Goal: Task Accomplishment & Management: Manage account settings

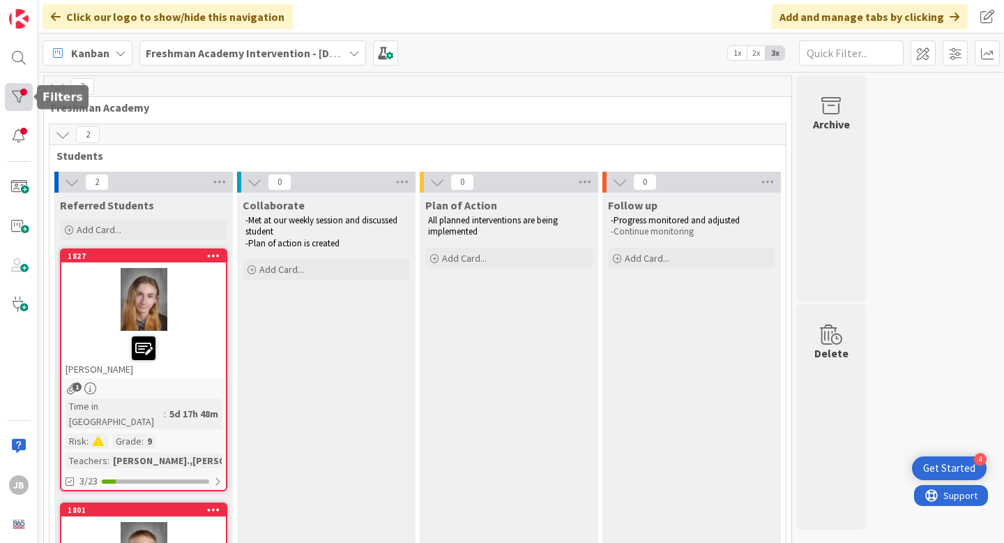
click at [19, 98] on div at bounding box center [19, 97] width 28 height 28
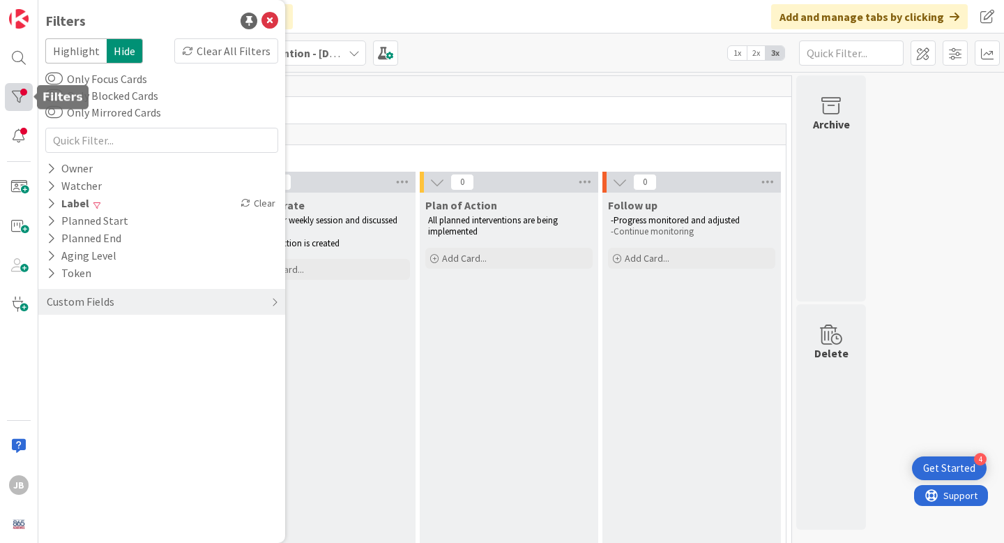
click at [23, 100] on div at bounding box center [19, 97] width 28 height 28
click at [72, 198] on div "Label" at bounding box center [67, 203] width 45 height 17
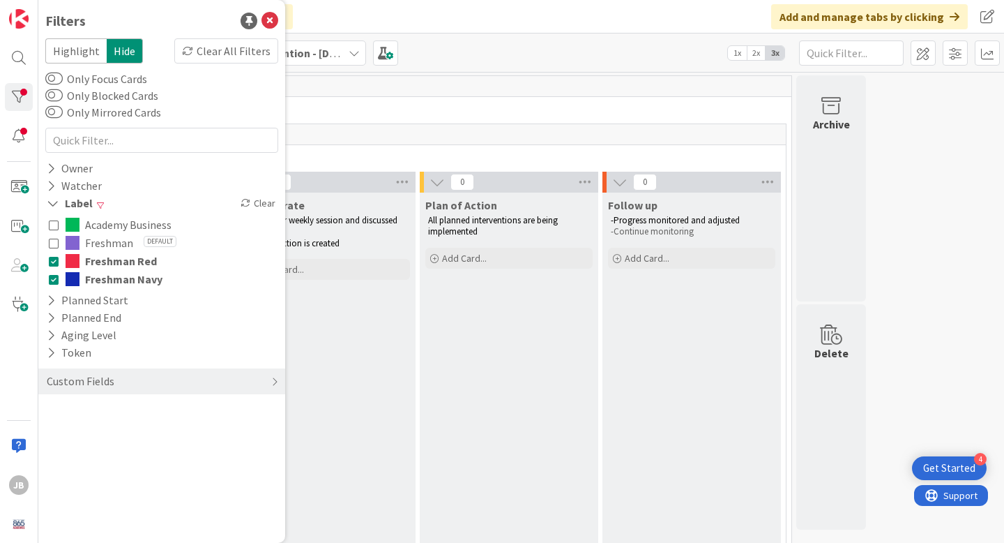
click at [54, 243] on icon at bounding box center [54, 243] width 10 height 10
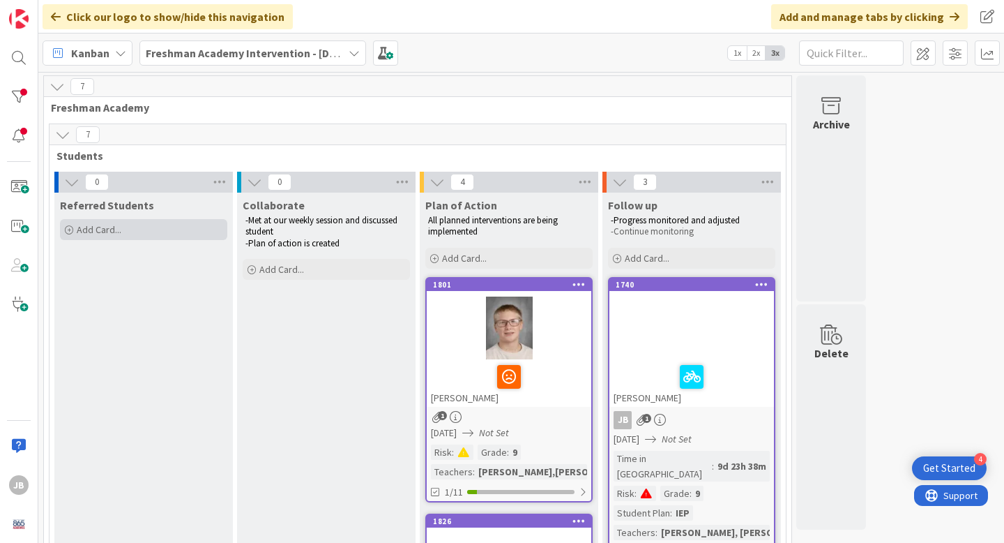
click at [98, 231] on span "Add Card..." at bounding box center [99, 229] width 45 height 13
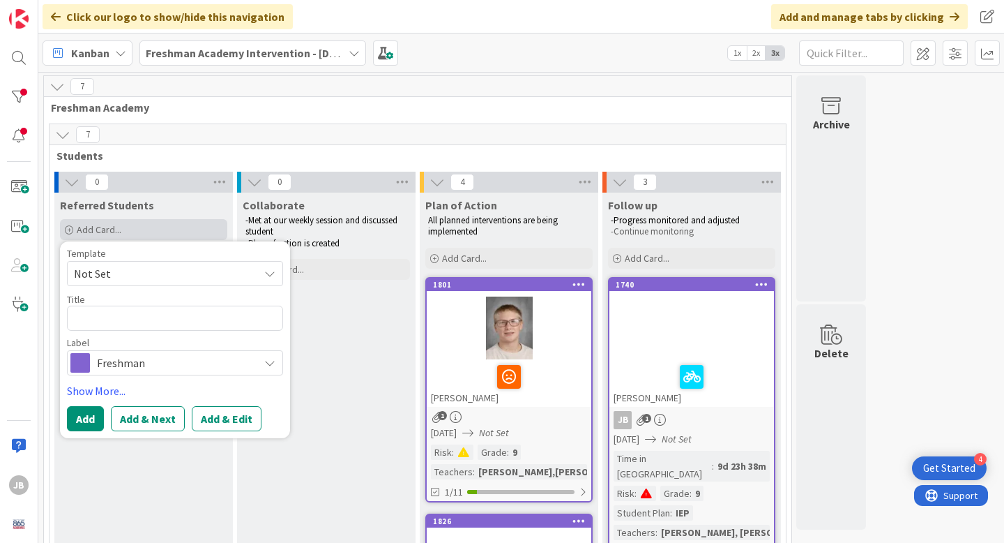
type textarea "x"
type textarea "Q"
type textarea "x"
type textarea "Qui"
type textarea "x"
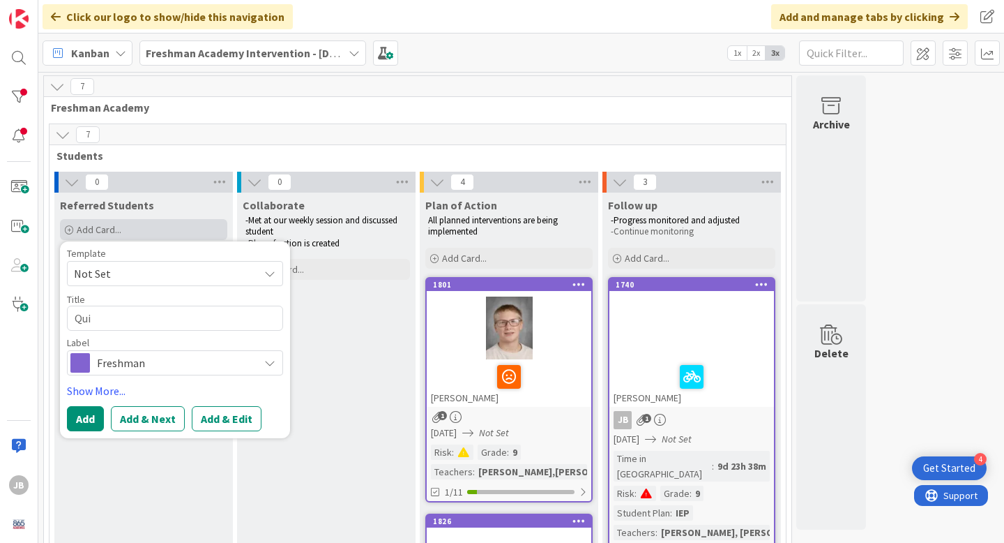
type textarea "Quin"
type textarea "x"
type textarea "Quinn"
type textarea "x"
type textarea "Quinn"
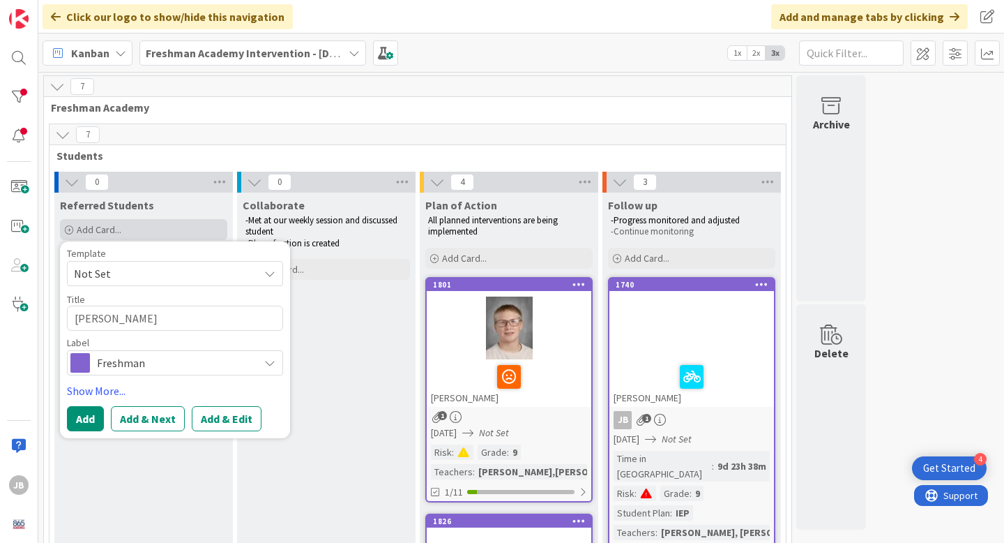
type textarea "x"
type textarea "Quinn L"
type textarea "x"
type textarea "Quinn La"
type textarea "x"
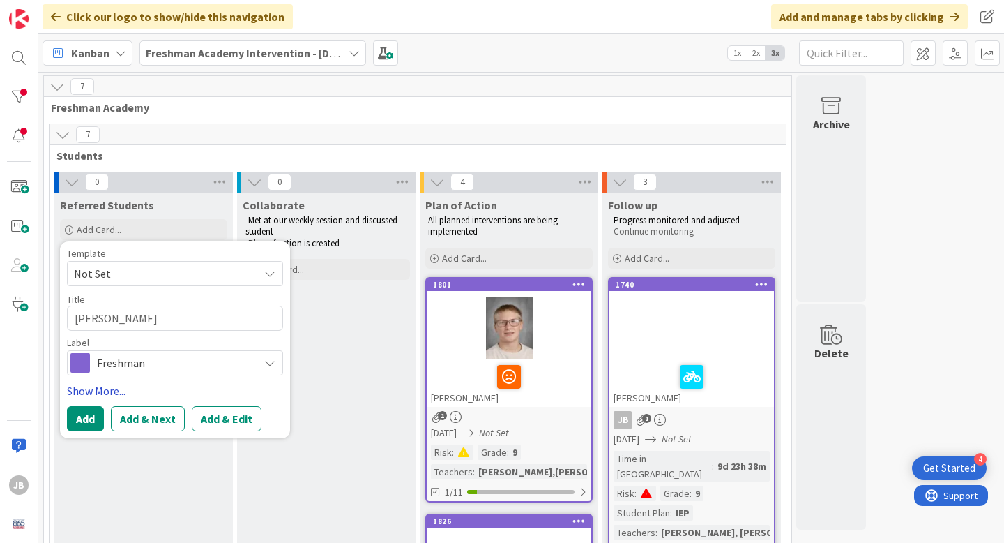
type textarea "[PERSON_NAME]"
click at [97, 393] on link "Show More..." at bounding box center [175, 390] width 216 height 17
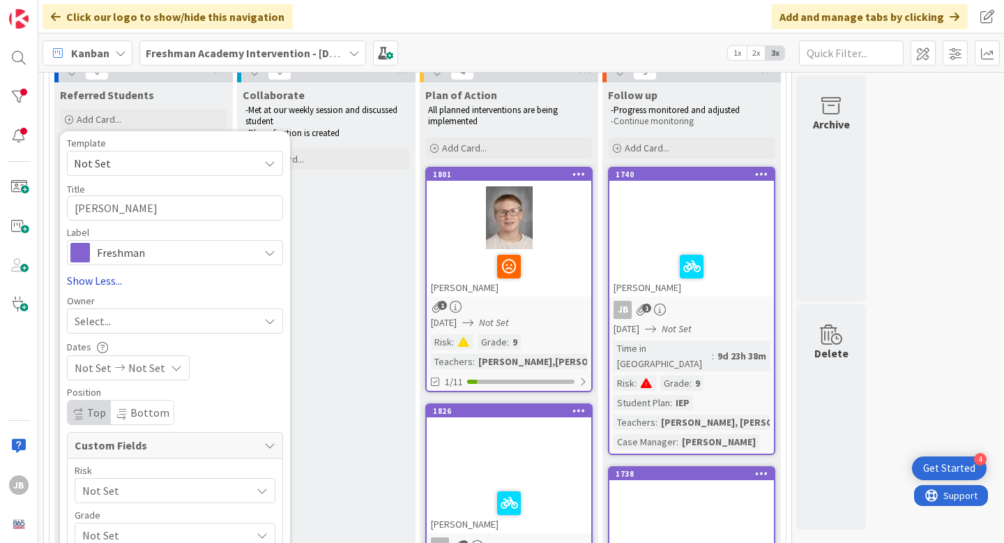
scroll to position [114, 0]
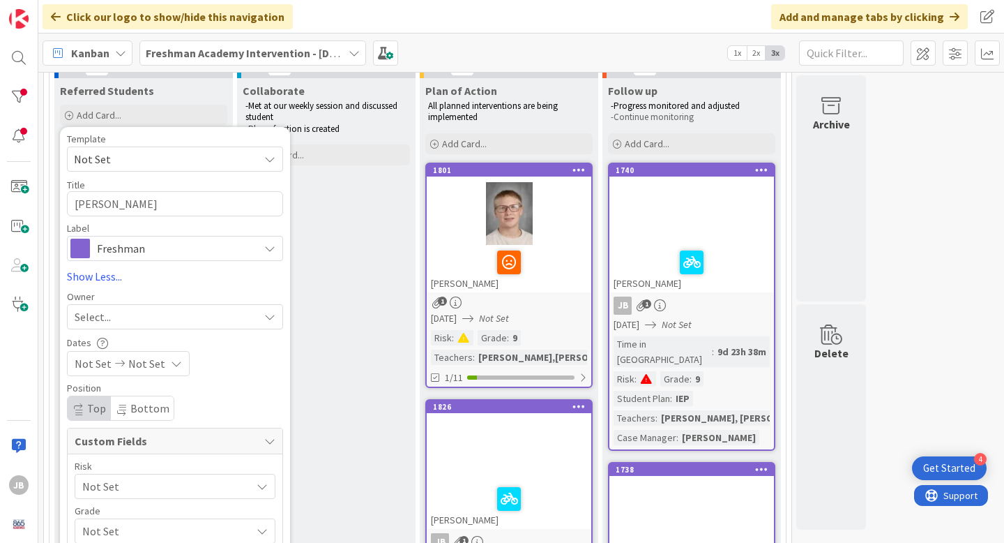
click at [182, 314] on div "Select..." at bounding box center [167, 316] width 184 height 17
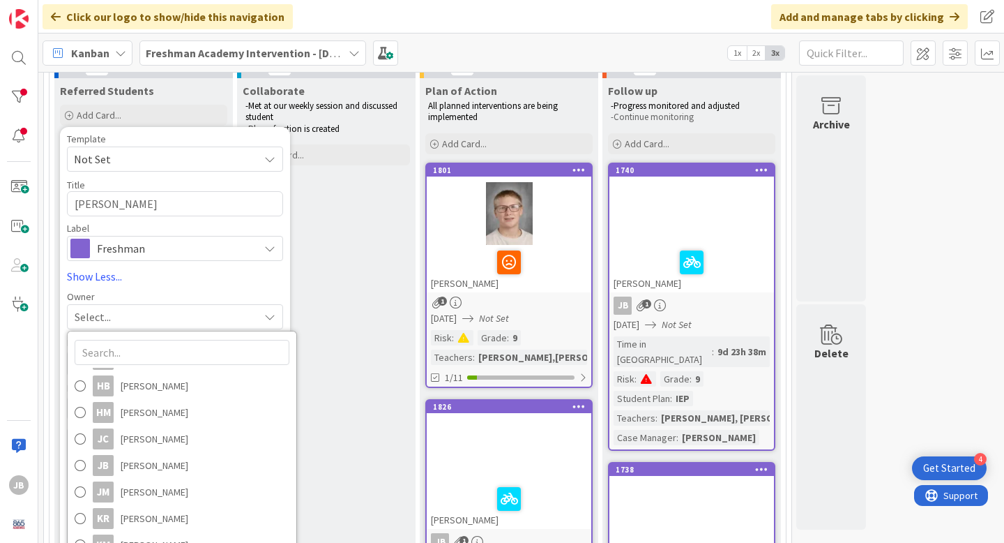
scroll to position [185, 0]
click at [80, 462] on span at bounding box center [80, 460] width 11 height 21
type textarea "x"
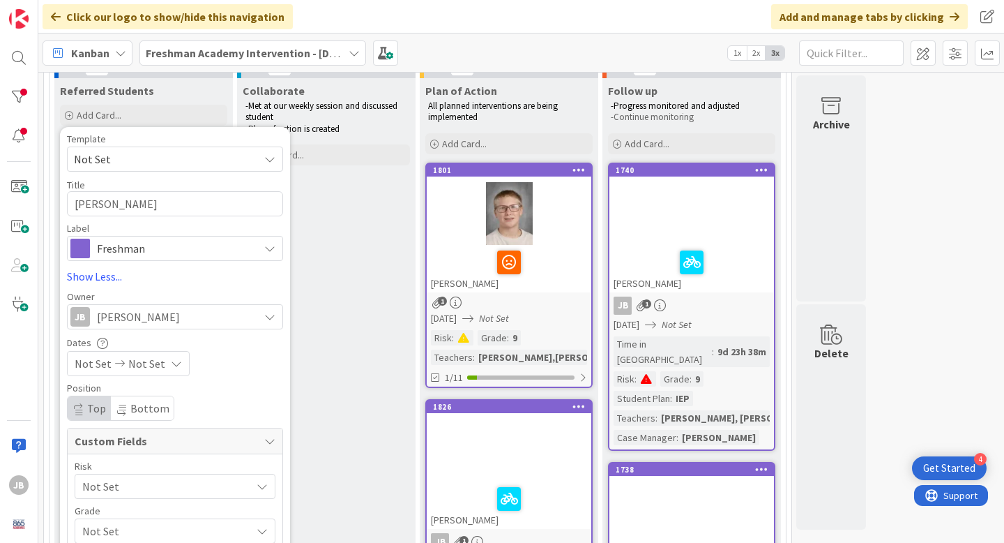
click at [98, 365] on span "Not Set" at bounding box center [93, 363] width 37 height 17
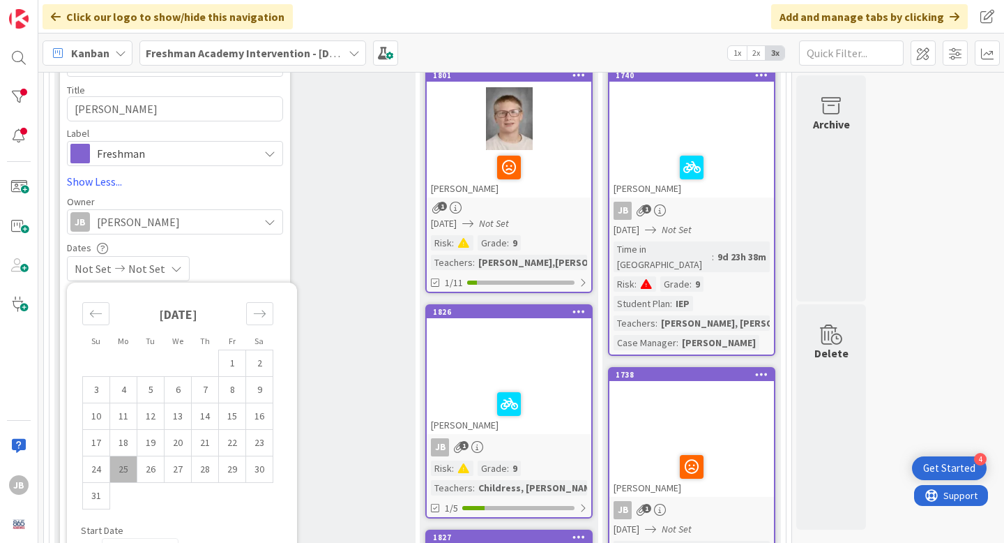
scroll to position [221, 0]
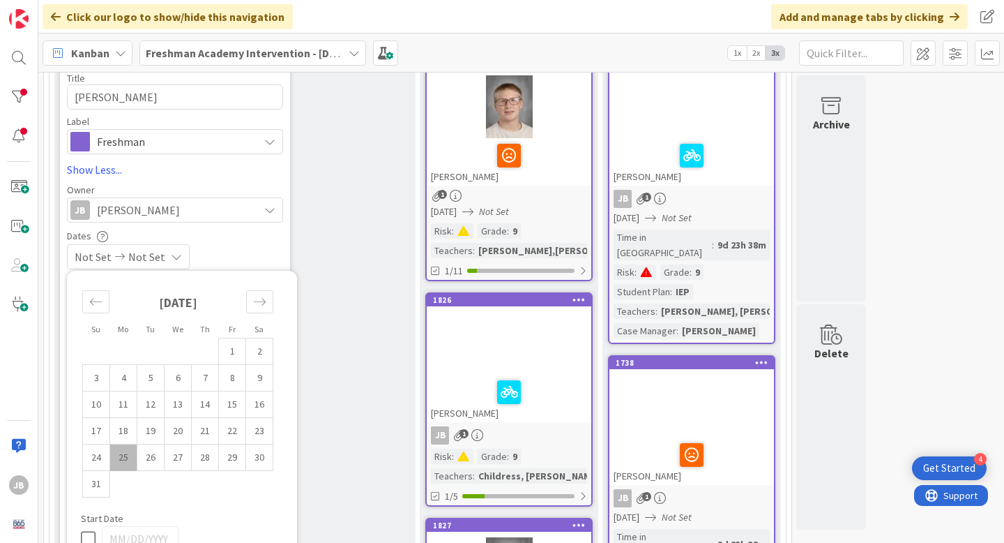
click at [119, 464] on td "25" at bounding box center [123, 457] width 27 height 26
type input "[DATE]"
click at [262, 245] on div "[DATE] Not Set" at bounding box center [175, 256] width 216 height 25
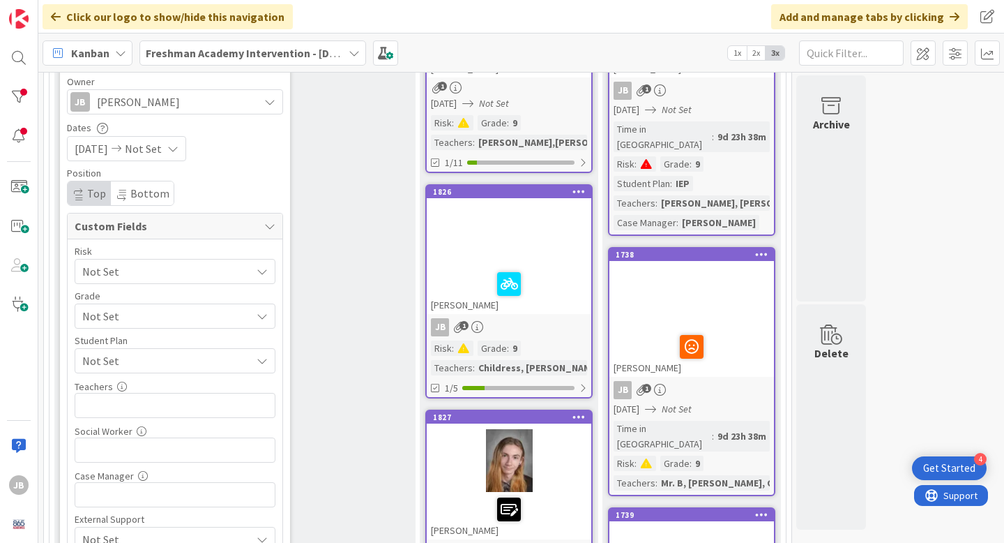
scroll to position [330, 0]
click at [225, 270] on span "Not Set" at bounding box center [163, 271] width 162 height 20
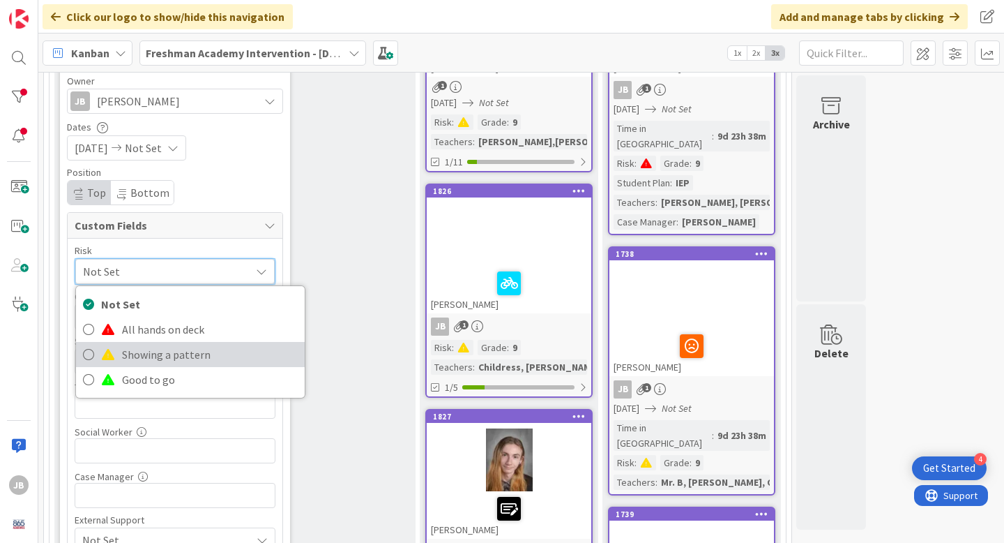
click at [183, 349] on span "Showing a pattern" at bounding box center [210, 354] width 176 height 21
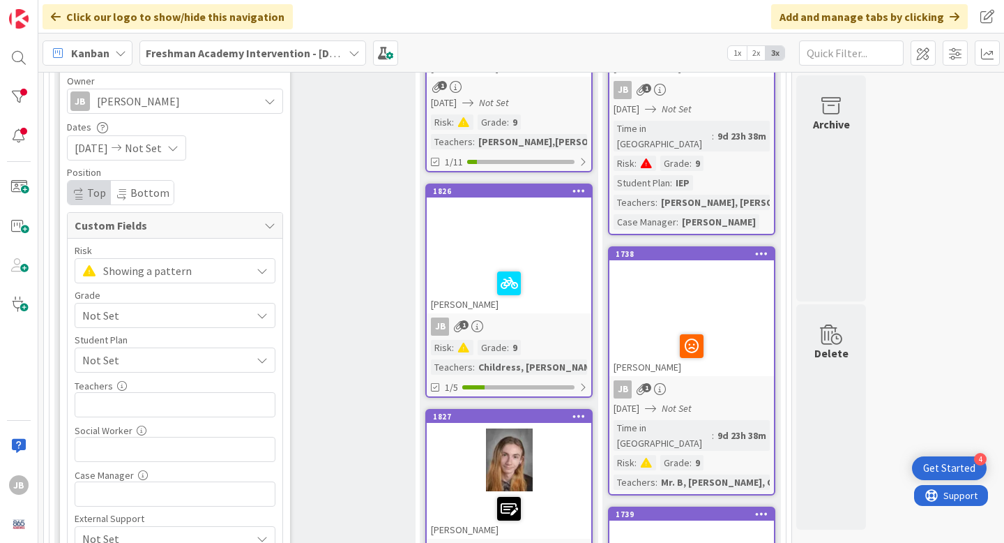
click at [217, 314] on span "Not Set" at bounding box center [163, 315] width 162 height 20
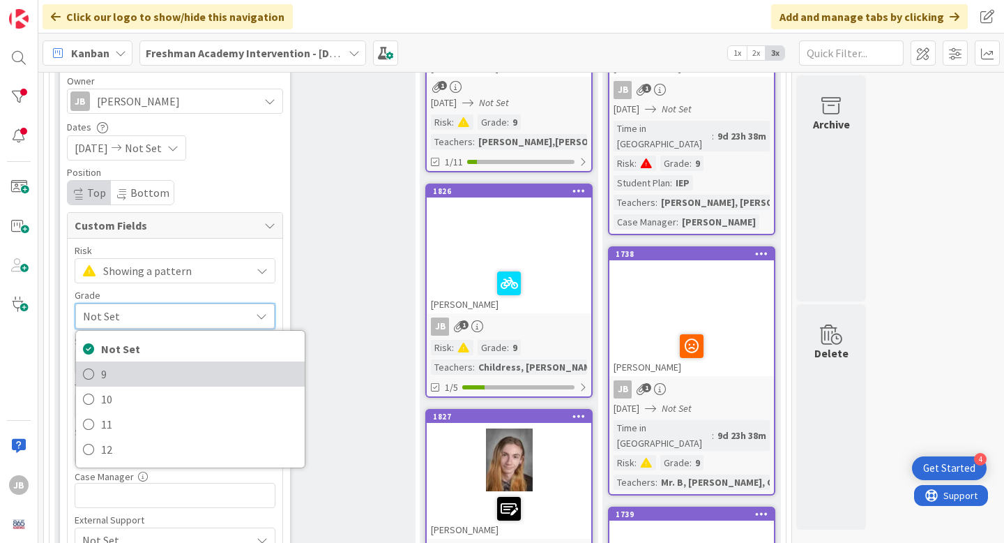
click at [170, 370] on span "9" at bounding box center [199, 373] width 197 height 21
type textarea "x"
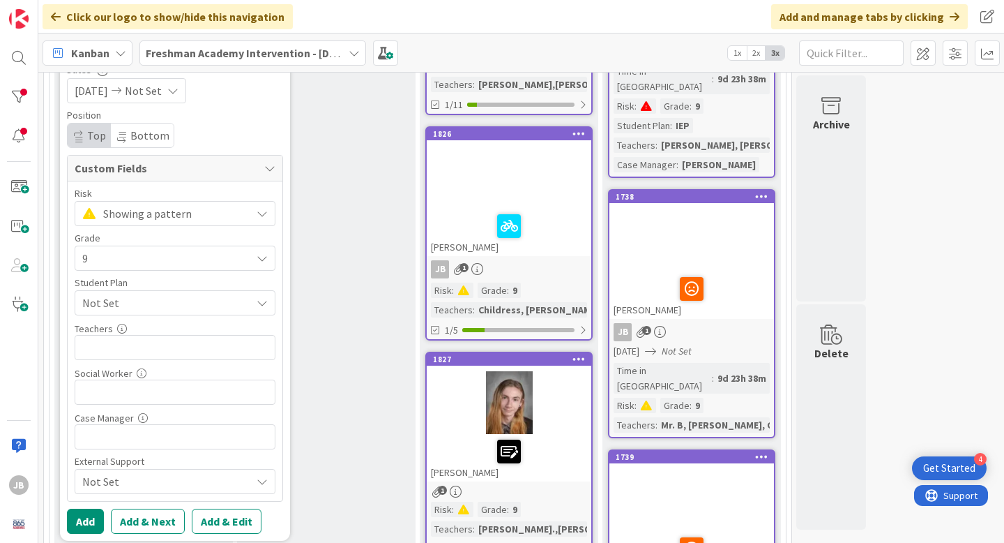
scroll to position [394, 0]
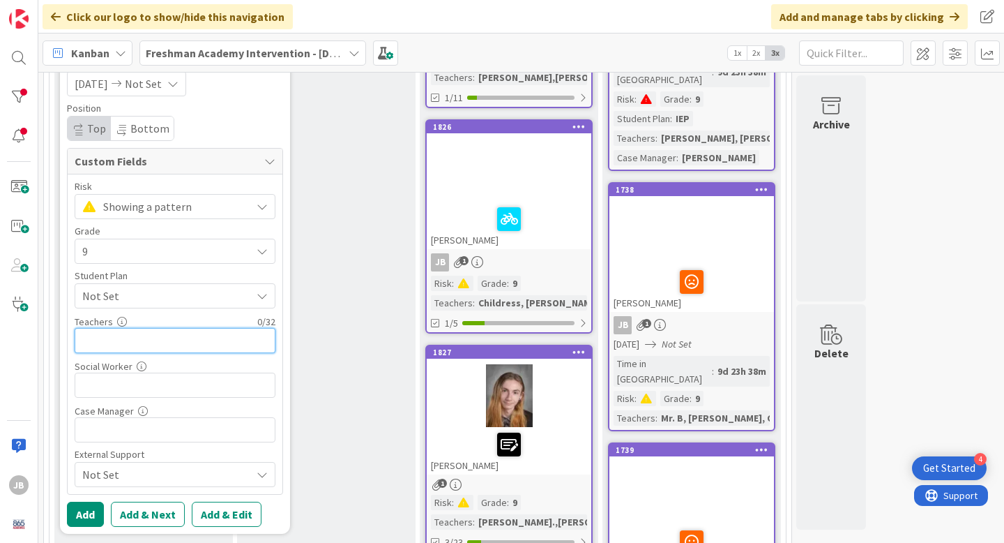
click at [183, 342] on input "text" at bounding box center [175, 340] width 201 height 25
type input "[PERSON_NAME], [PERSON_NAME], [PERSON_NAME], [PERSON_NAME]"
type textarea "x"
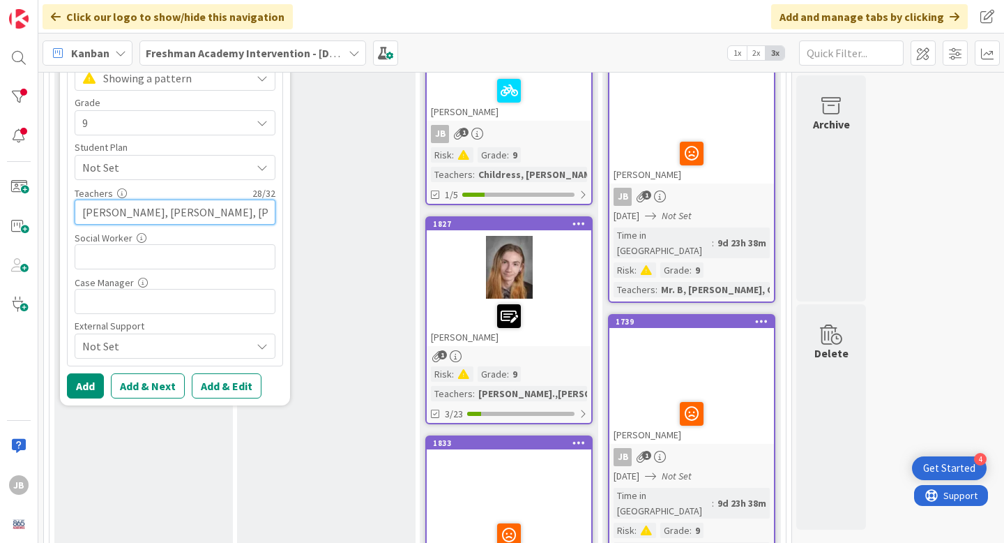
scroll to position [526, 0]
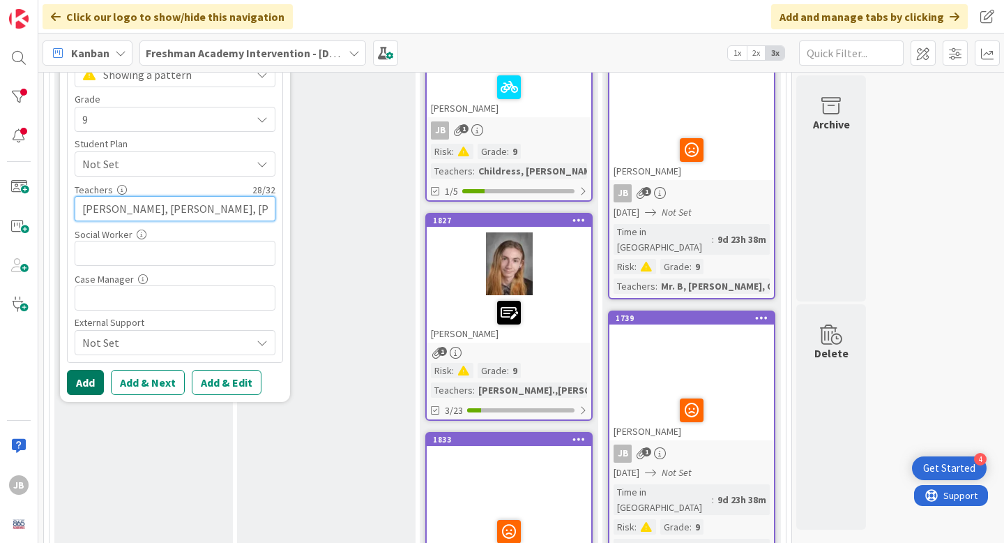
type input "[PERSON_NAME], [PERSON_NAME], [PERSON_NAME], [PERSON_NAME]"
click at [94, 382] on button "Add" at bounding box center [85, 382] width 37 height 25
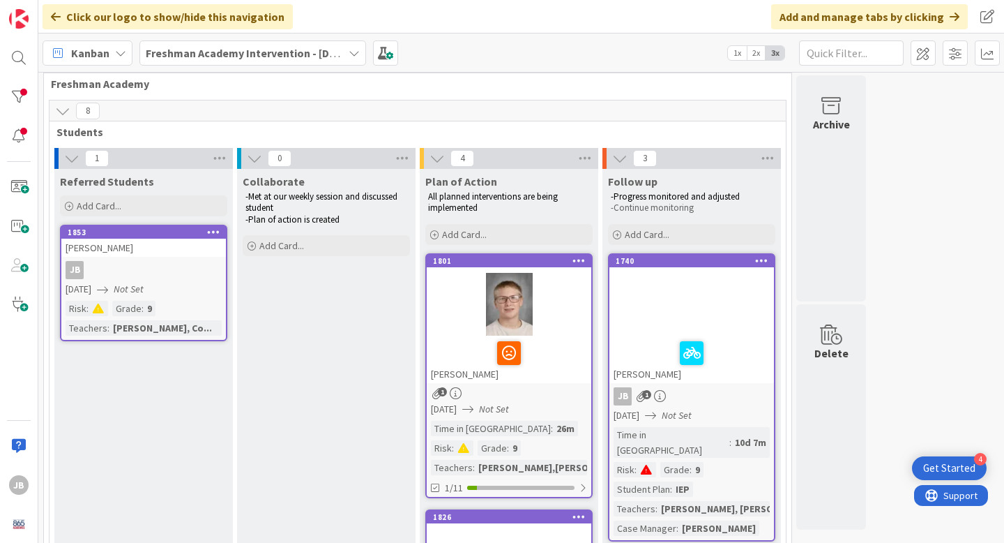
scroll to position [23, 0]
click at [149, 268] on div "JB" at bounding box center [143, 271] width 165 height 18
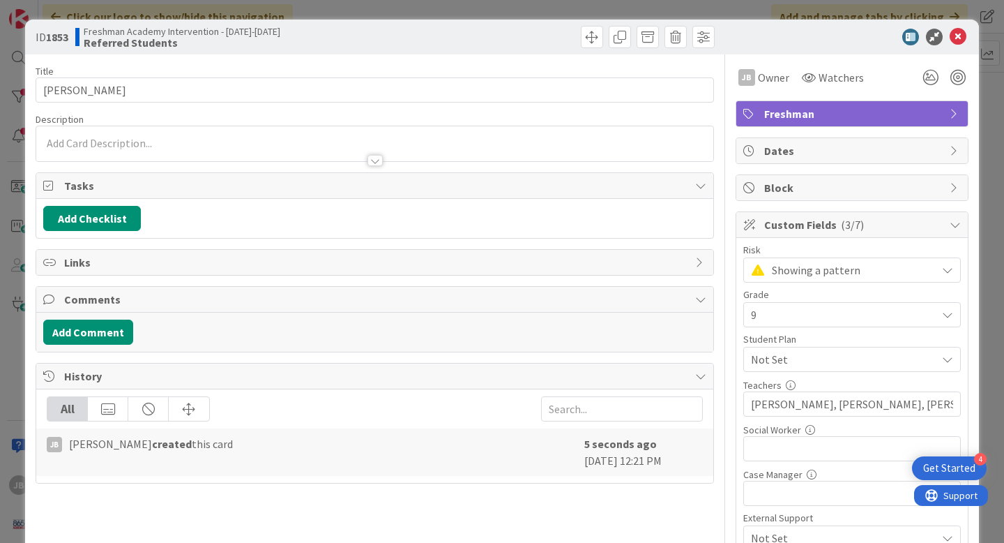
click at [133, 140] on div at bounding box center [374, 143] width 677 height 35
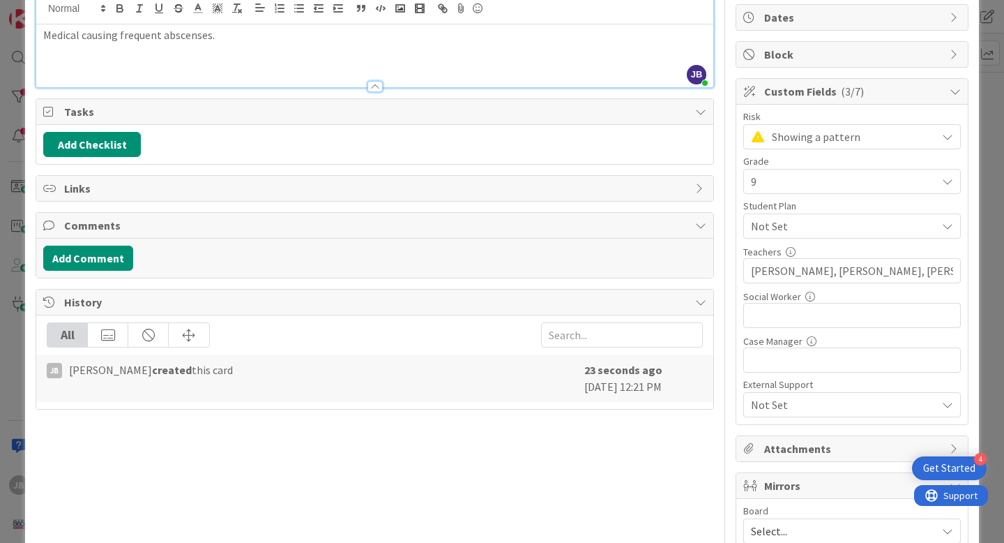
scroll to position [134, 0]
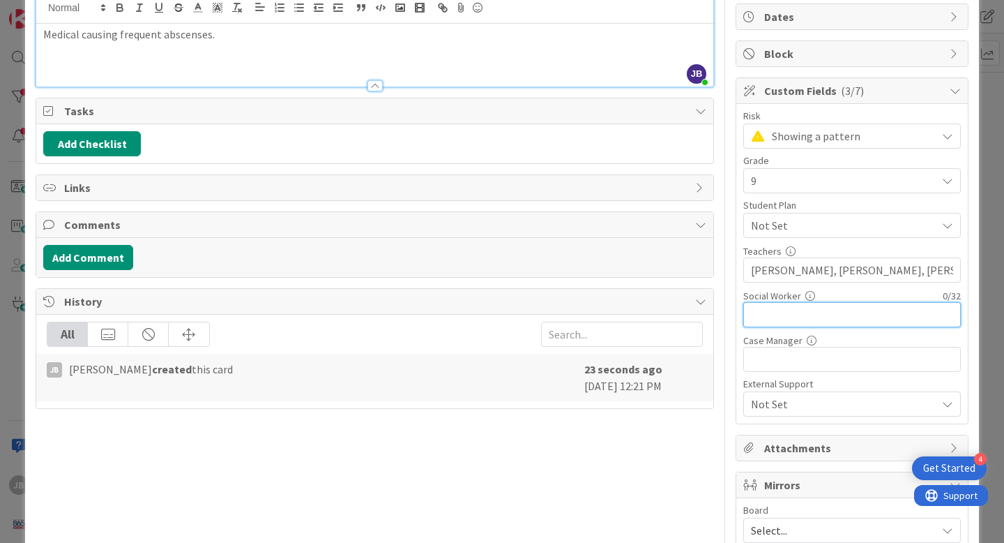
click at [808, 319] on input "text" at bounding box center [852, 314] width 218 height 25
type input "[PERSON_NAME]"
click at [612, 445] on div "Title 9 / 128 Quinn Lay Description JB Justin Bailey just joined Medical causin…" at bounding box center [375, 401] width 679 height 960
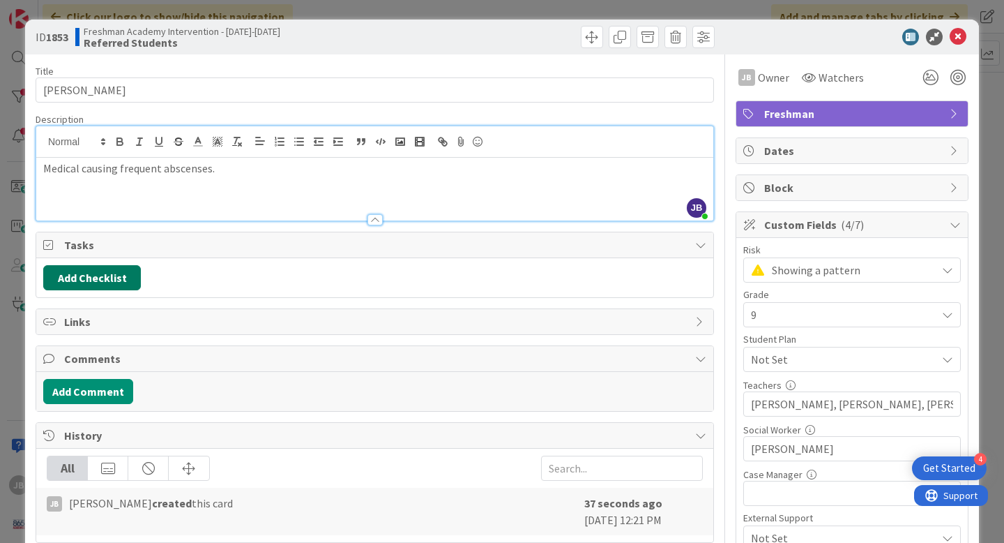
click at [120, 282] on button "Add Checklist" at bounding box center [92, 277] width 98 height 25
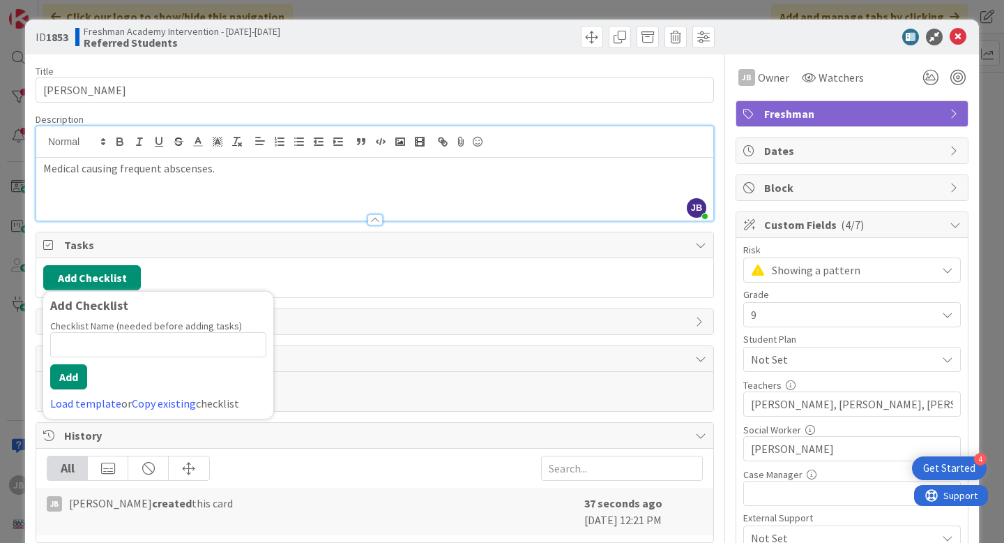
click at [181, 249] on span "Tasks" at bounding box center [376, 244] width 624 height 17
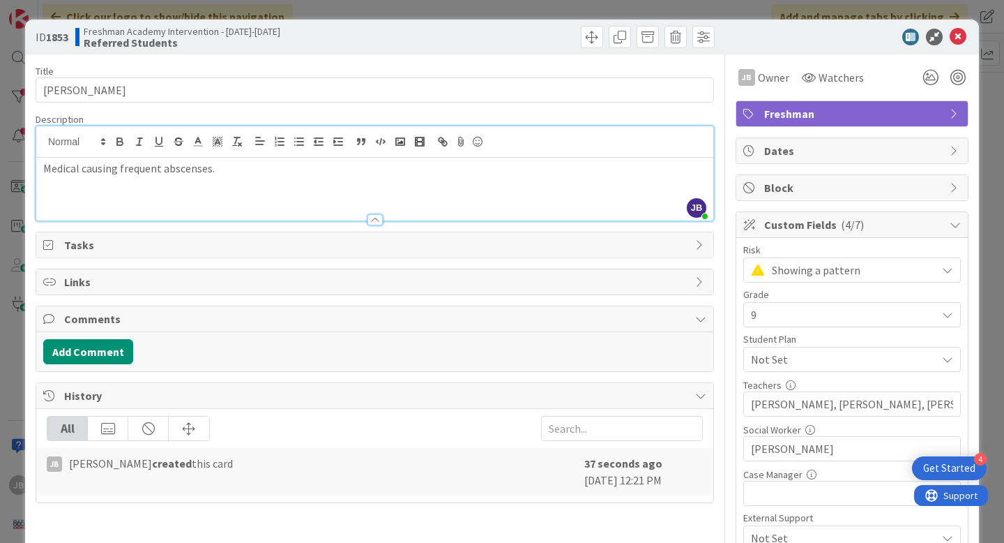
click at [181, 249] on span "Tasks" at bounding box center [376, 244] width 624 height 17
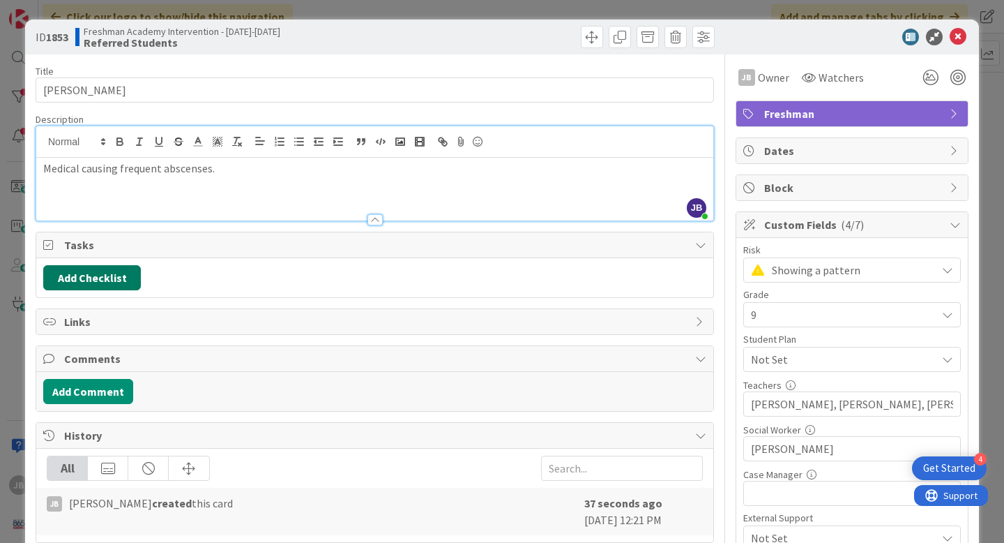
click at [119, 279] on button "Add Checklist" at bounding box center [92, 277] width 98 height 25
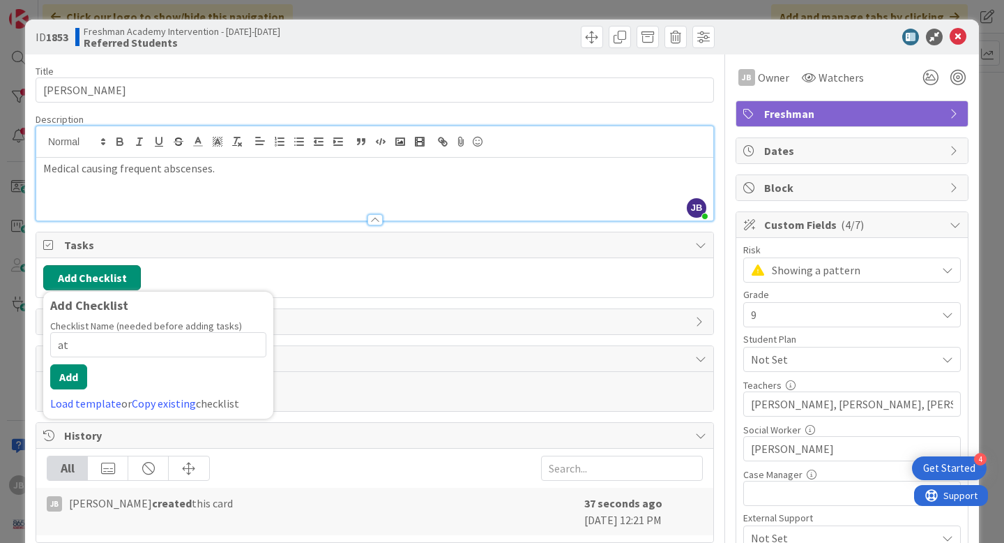
type input "a"
click at [372, 280] on div "Add Checklist Add Checklist Checklist Name (needed before adding tasks) 0 / 64 …" at bounding box center [374, 277] width 663 height 25
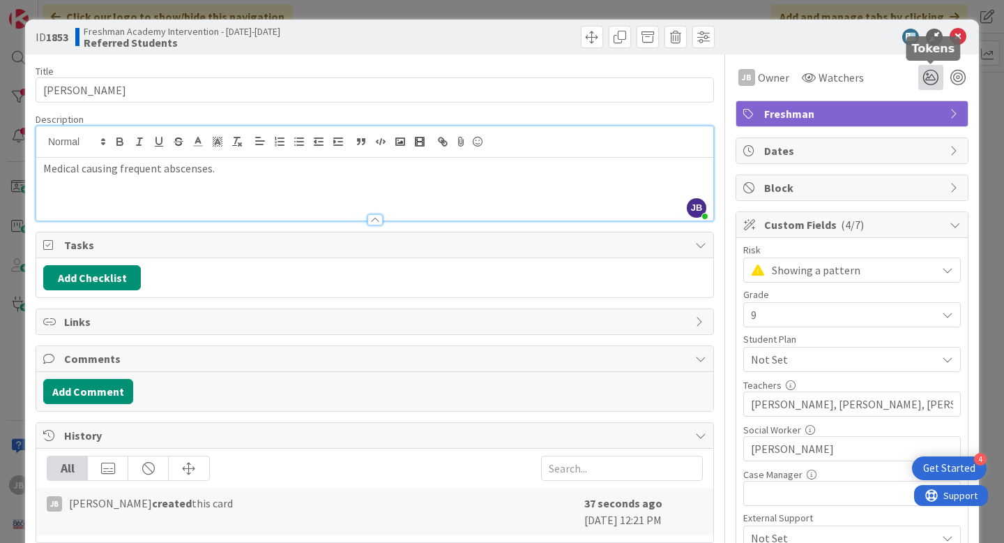
click at [926, 74] on icon at bounding box center [930, 77] width 25 height 25
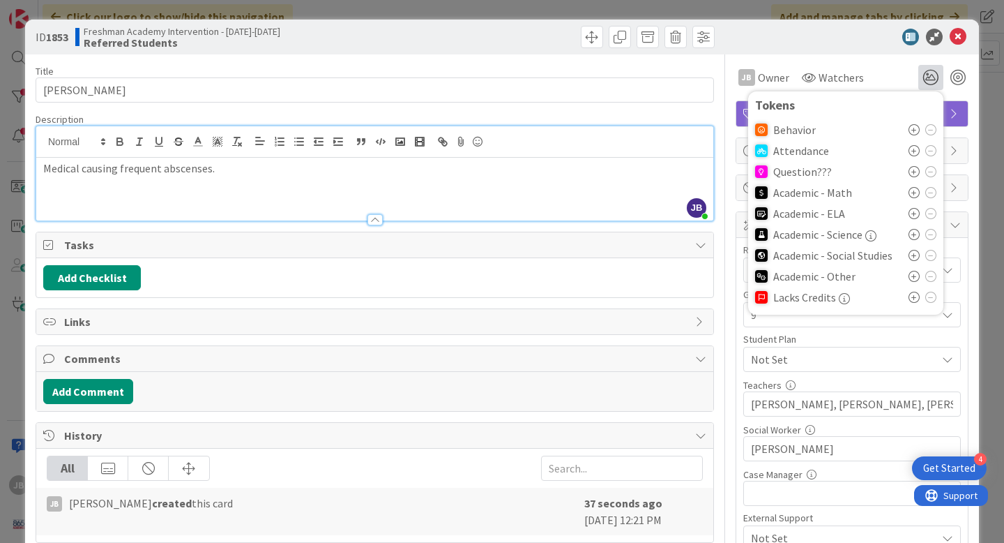
click at [911, 149] on icon at bounding box center [914, 150] width 11 height 11
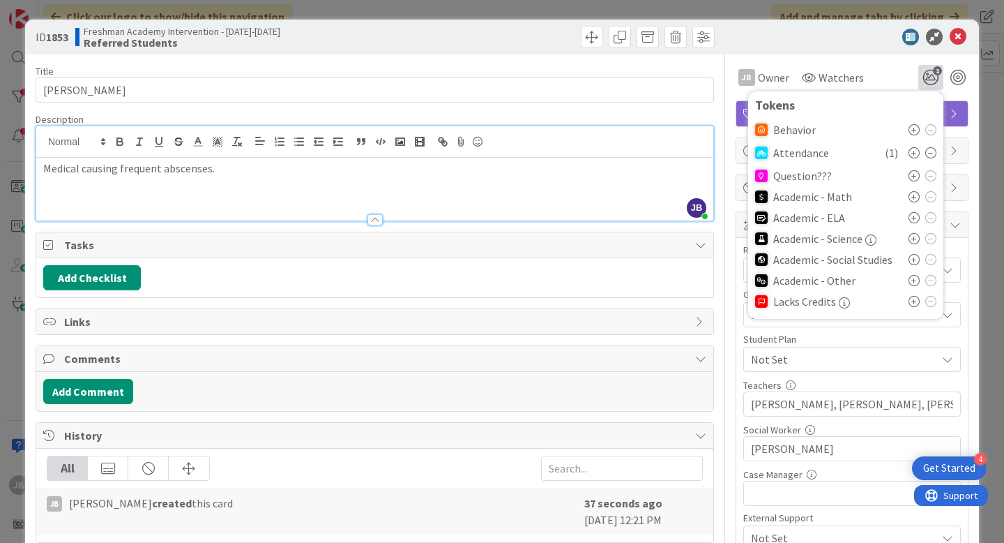
click at [600, 356] on span "Comments" at bounding box center [376, 358] width 624 height 17
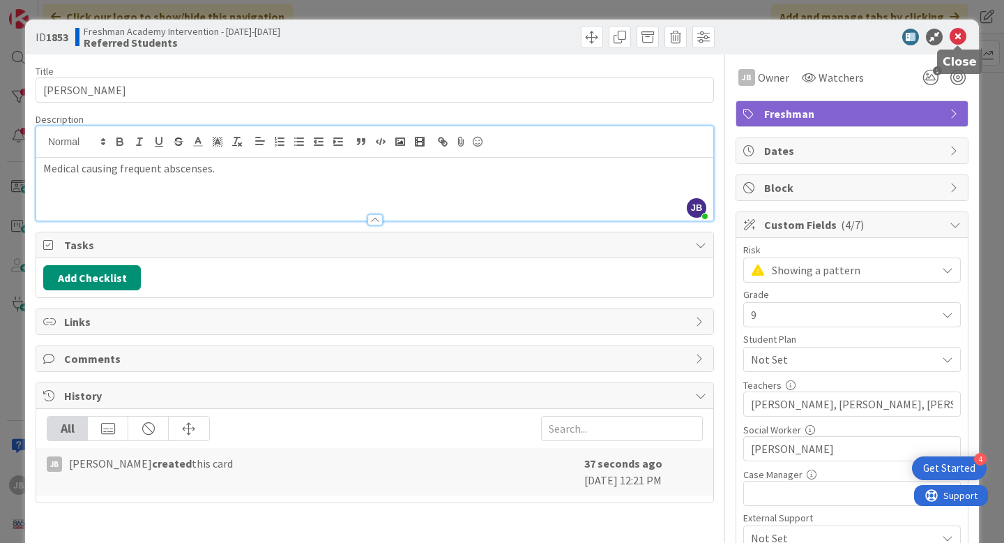
click at [961, 35] on icon at bounding box center [958, 37] width 17 height 17
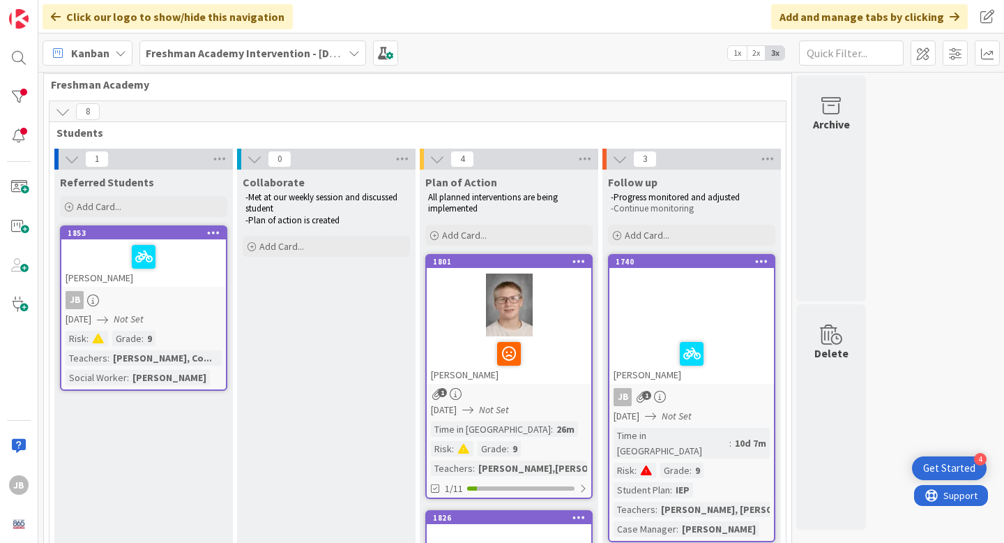
click at [94, 255] on div at bounding box center [144, 256] width 156 height 29
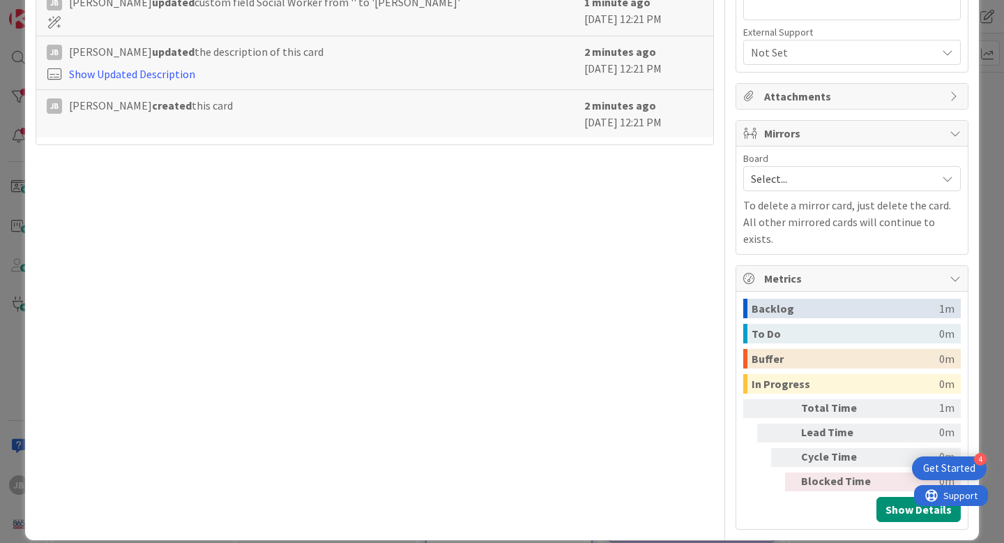
click at [860, 99] on span "Attachments" at bounding box center [853, 96] width 179 height 17
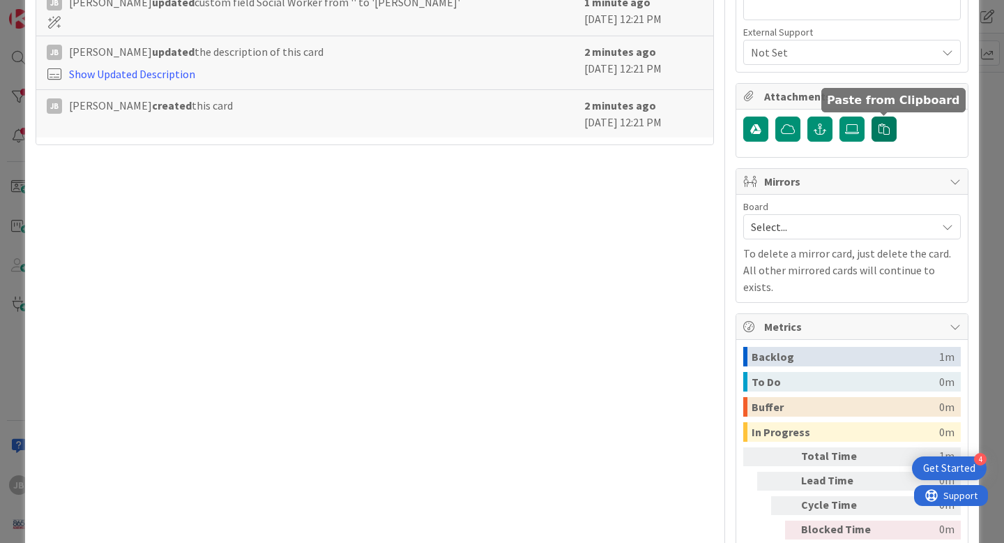
click at [881, 131] on icon "button" at bounding box center [884, 128] width 11 height 11
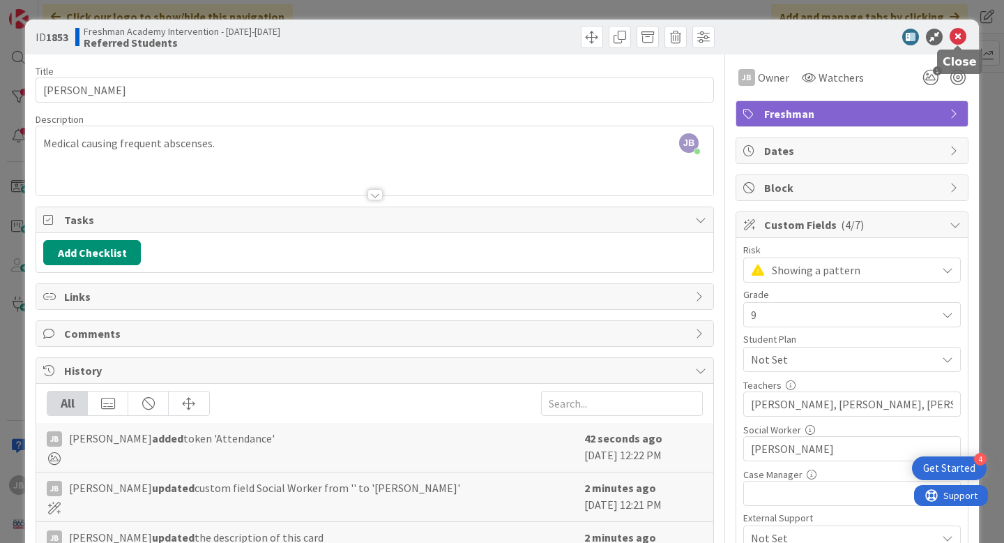
click at [960, 36] on icon at bounding box center [958, 37] width 17 height 17
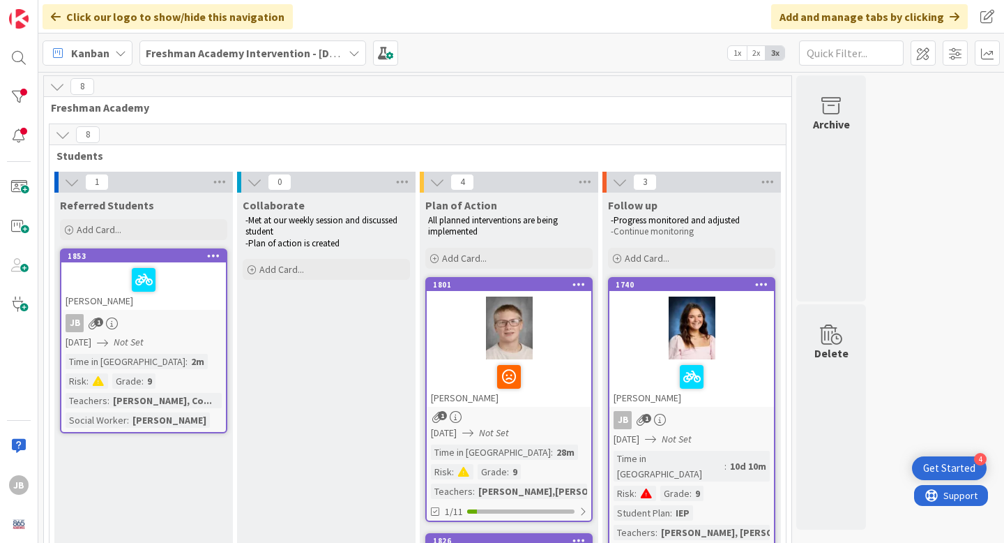
click at [186, 285] on div at bounding box center [144, 279] width 156 height 29
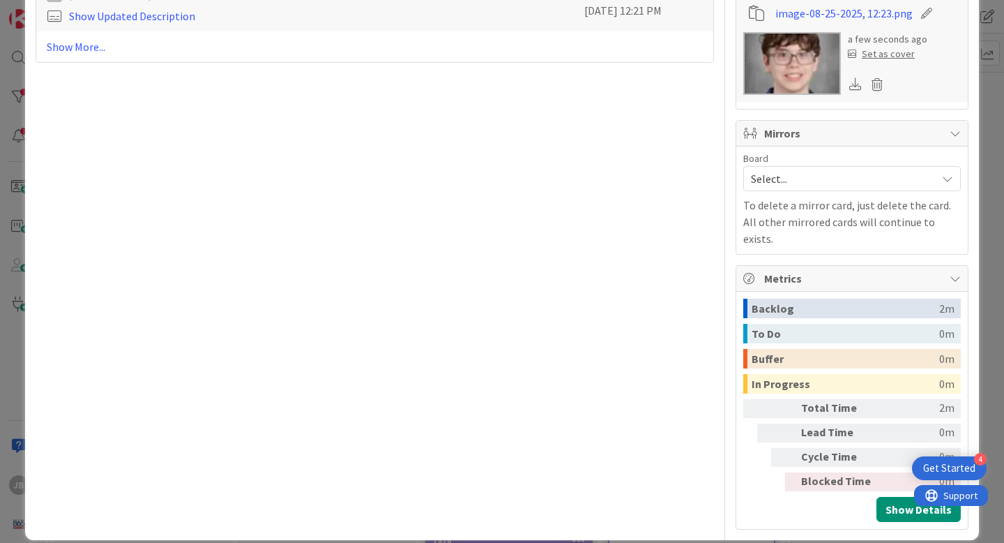
scroll to position [556, 0]
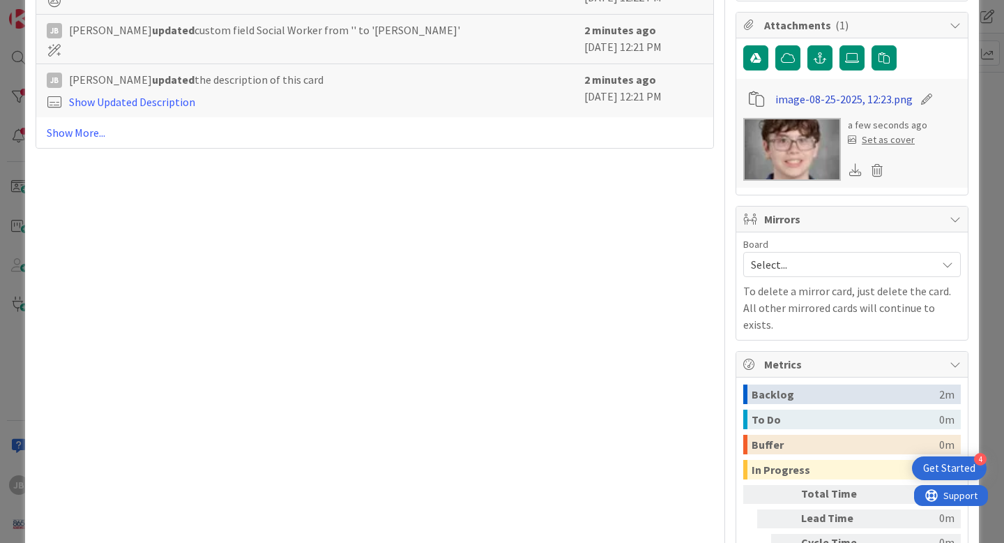
click at [814, 101] on link "image-08-25-2025, 12:23.png" at bounding box center [843, 99] width 137 height 17
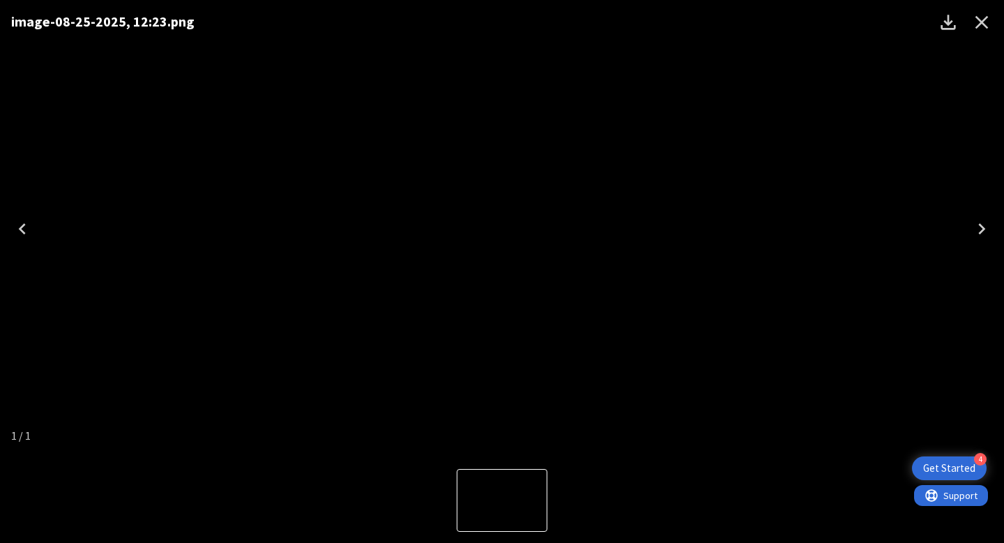
click at [980, 23] on icon "Close" at bounding box center [982, 22] width 13 height 13
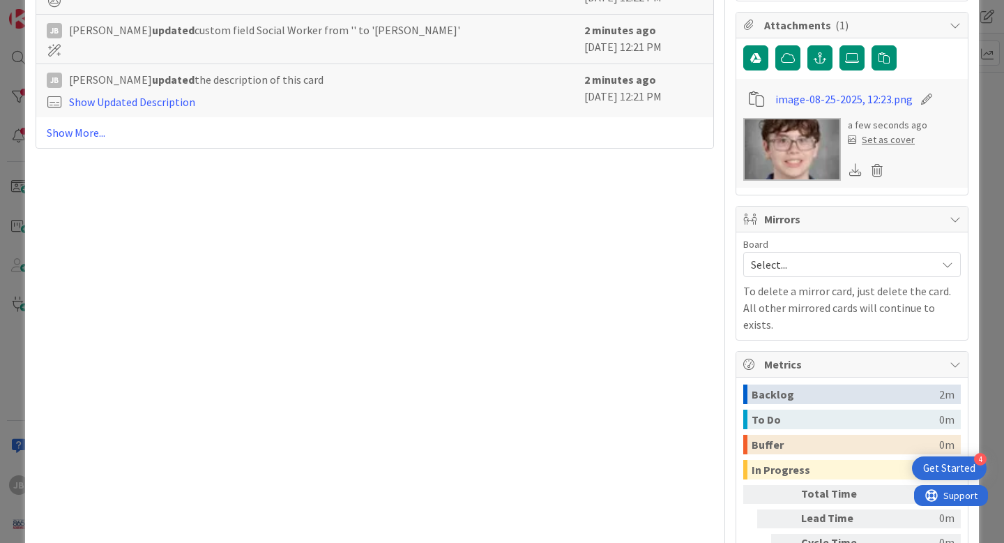
click at [924, 95] on icon at bounding box center [927, 99] width 20 height 14
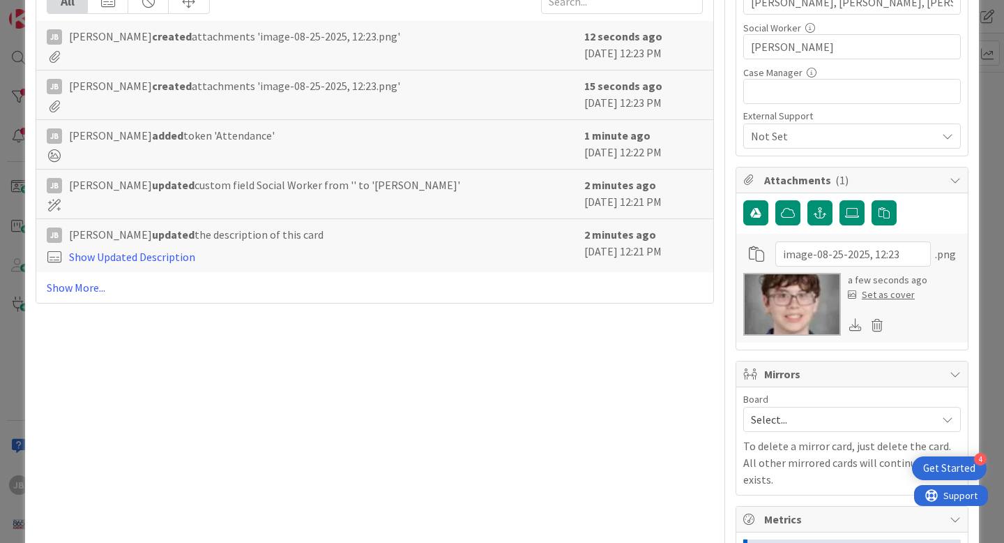
scroll to position [0, 0]
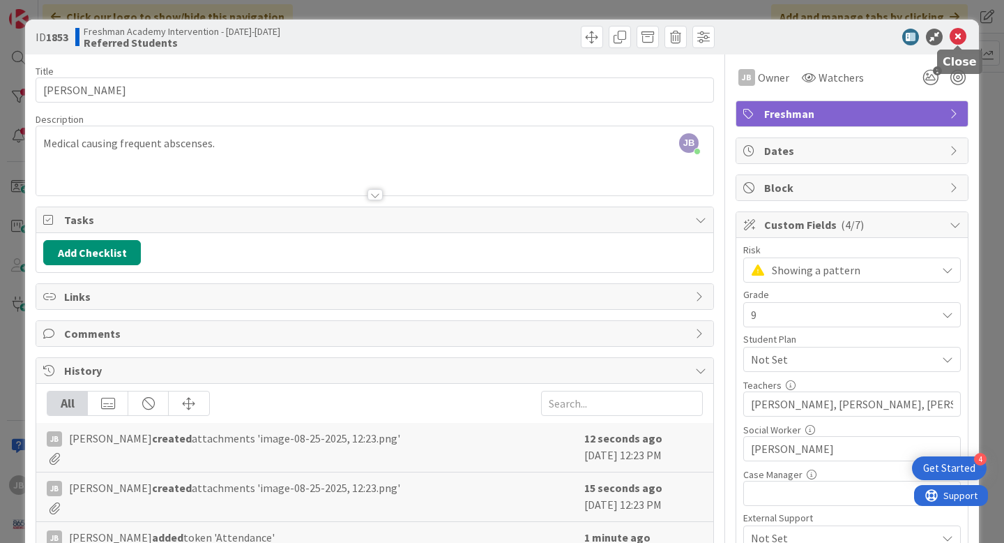
click at [957, 34] on icon at bounding box center [958, 37] width 17 height 17
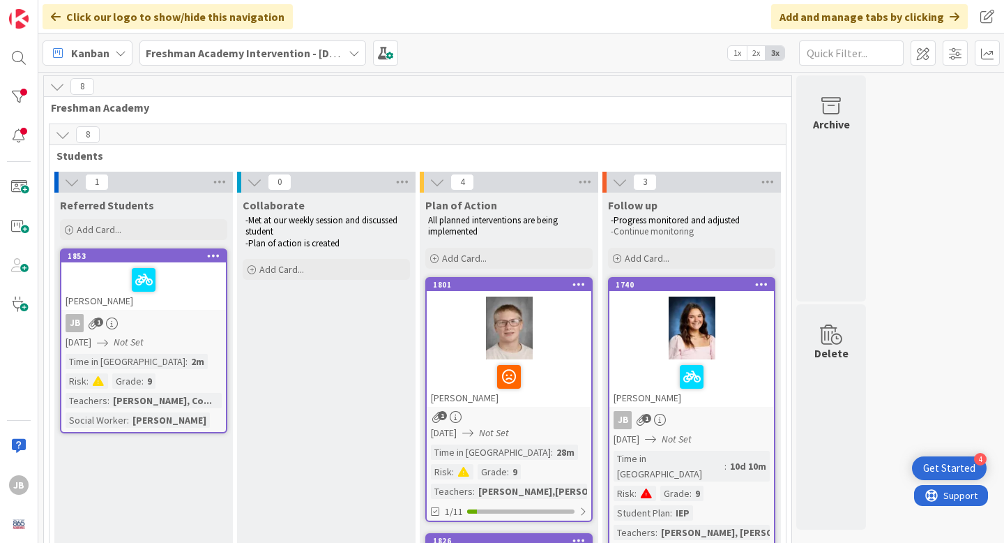
click at [174, 282] on div at bounding box center [144, 279] width 156 height 29
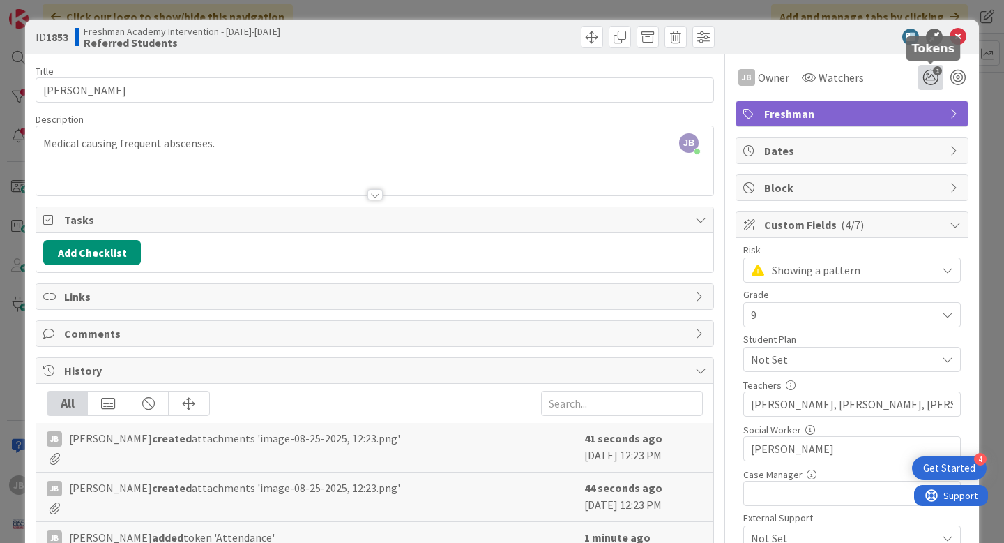
click at [933, 75] on icon "1" at bounding box center [930, 77] width 25 height 25
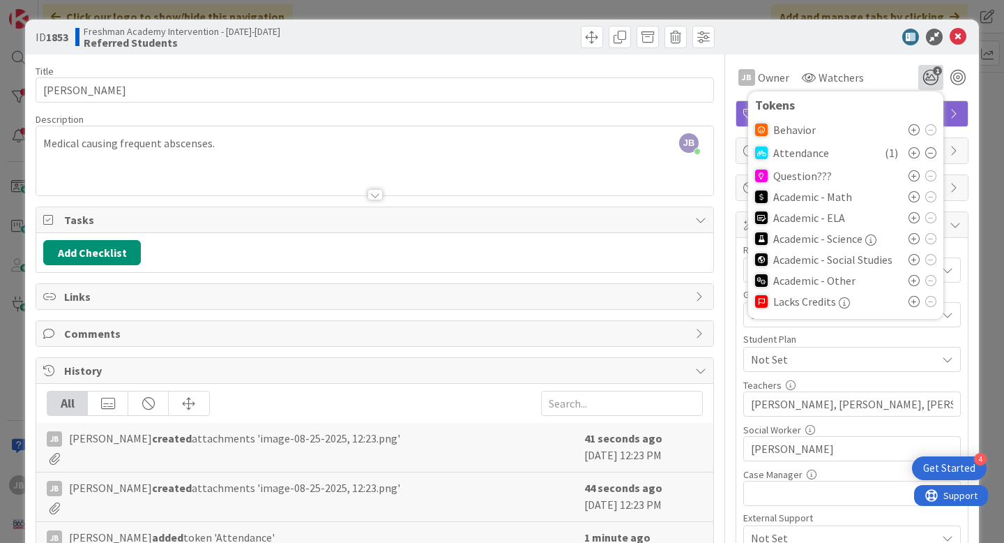
click at [892, 70] on div "JB Owner Watchers 1 Tokens Behavior Attendance ( 1 ) Question??? Academic - Mat…" at bounding box center [852, 77] width 233 height 25
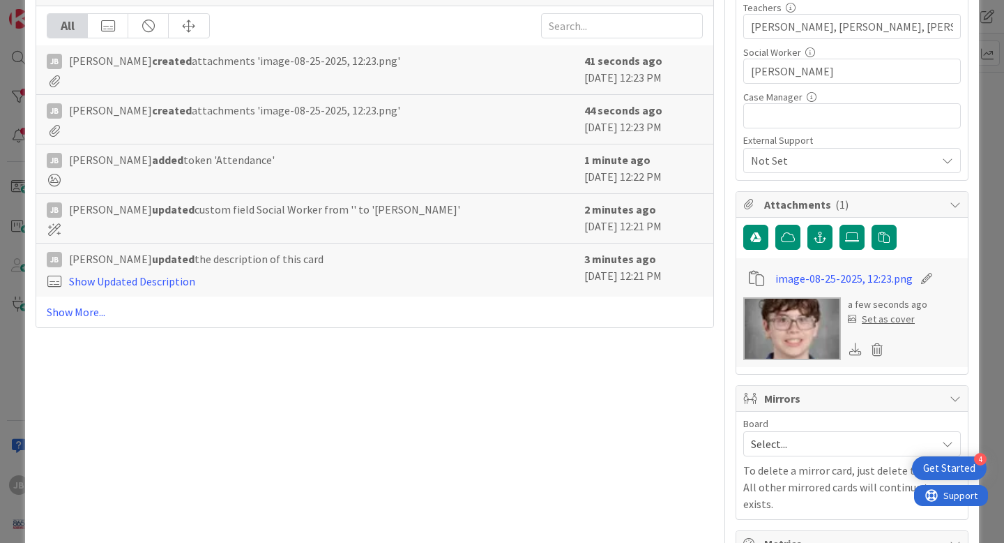
scroll to position [392, 0]
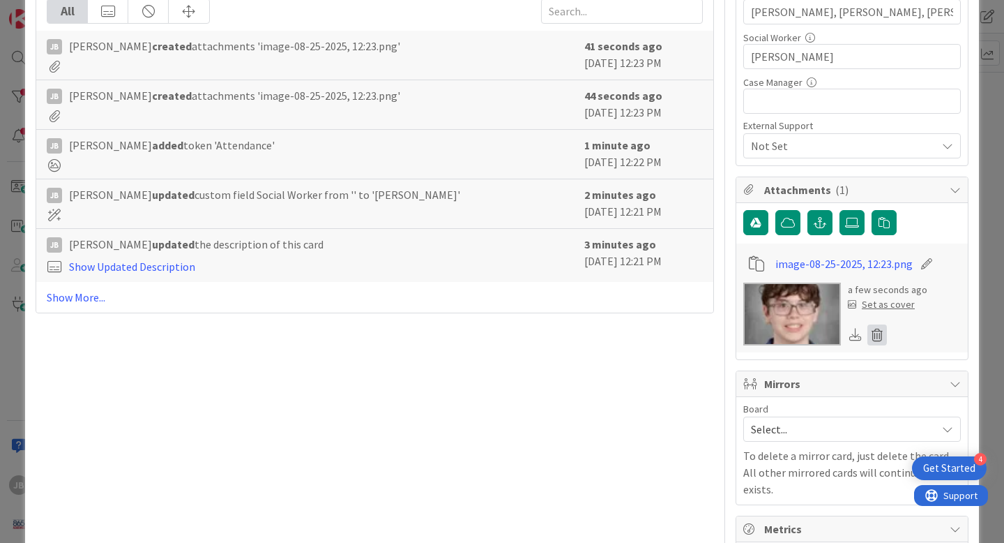
click at [880, 333] on icon at bounding box center [878, 334] width 20 height 21
click at [758, 404] on button "Delete" at bounding box center [747, 402] width 52 height 25
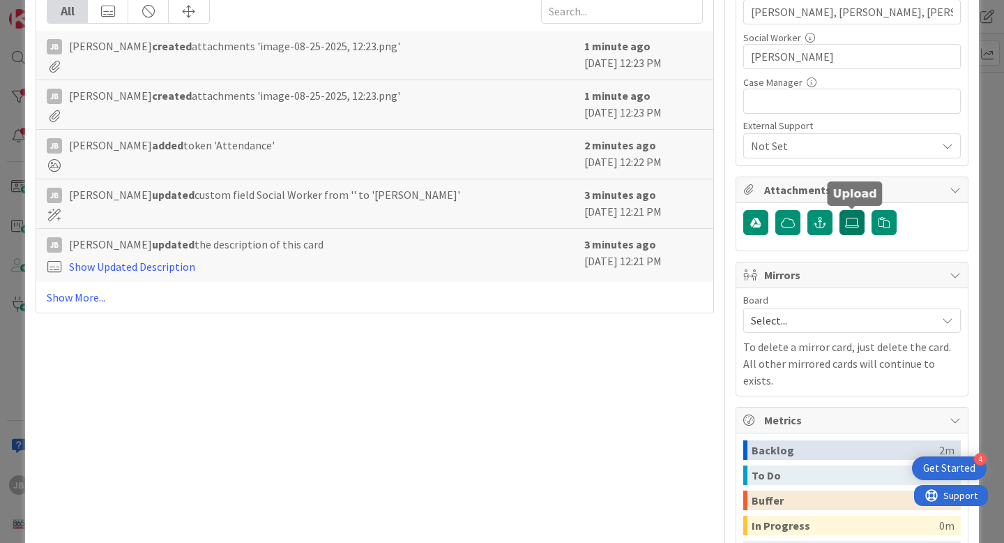
click at [849, 228] on label at bounding box center [852, 222] width 25 height 25
click at [840, 210] on input "file" at bounding box center [840, 210] width 0 height 0
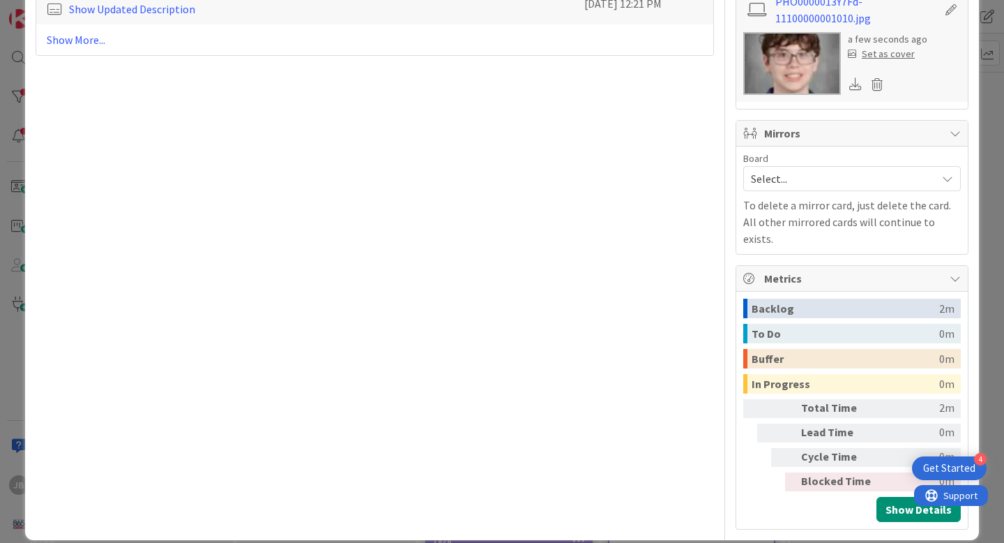
scroll to position [0, 0]
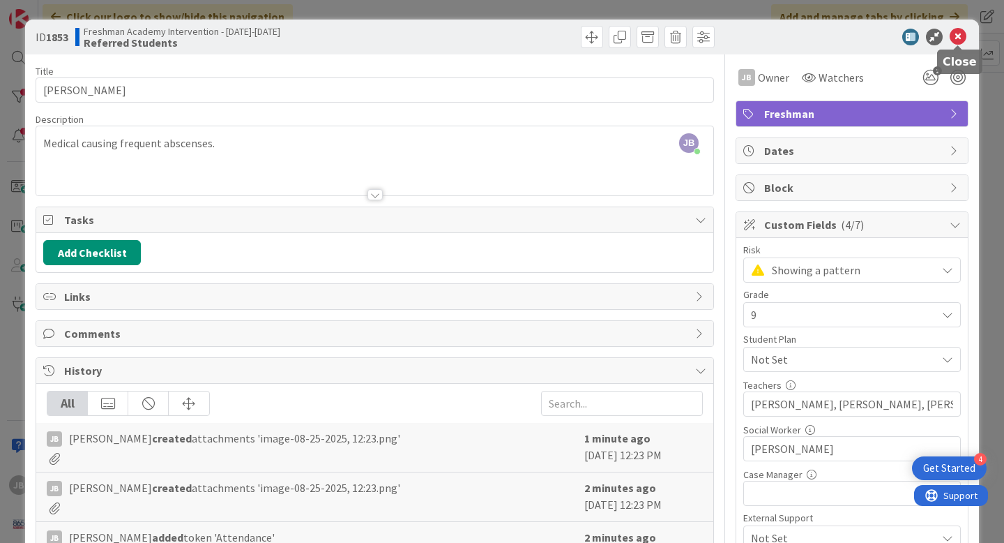
click at [957, 42] on icon at bounding box center [958, 37] width 17 height 17
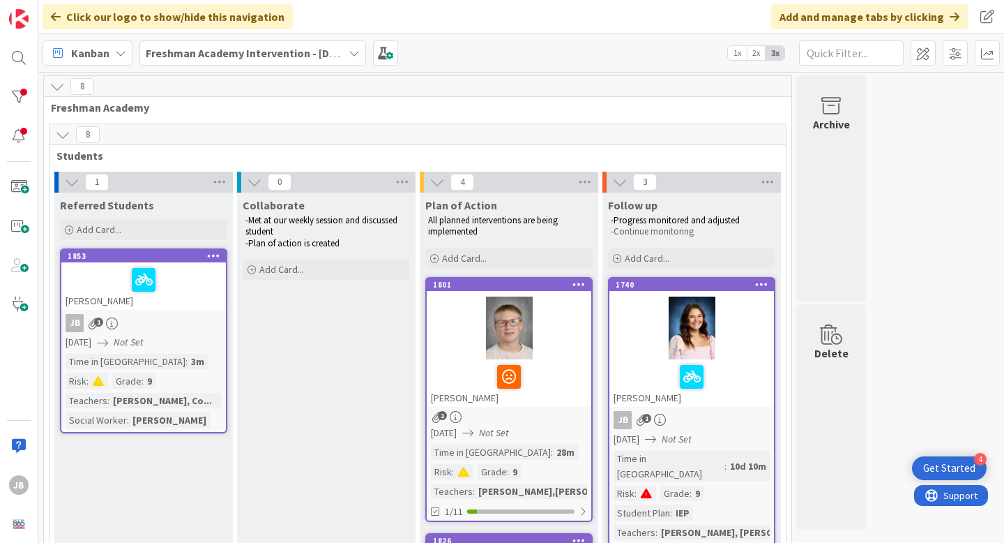
click at [209, 257] on icon at bounding box center [213, 255] width 13 height 10
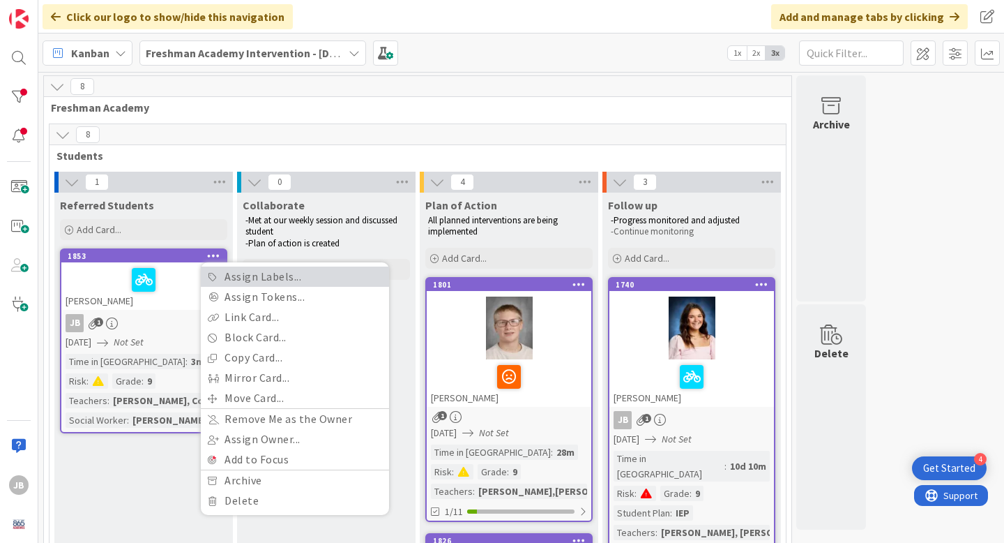
click at [250, 269] on link "Assign Labels..." at bounding box center [295, 276] width 188 height 20
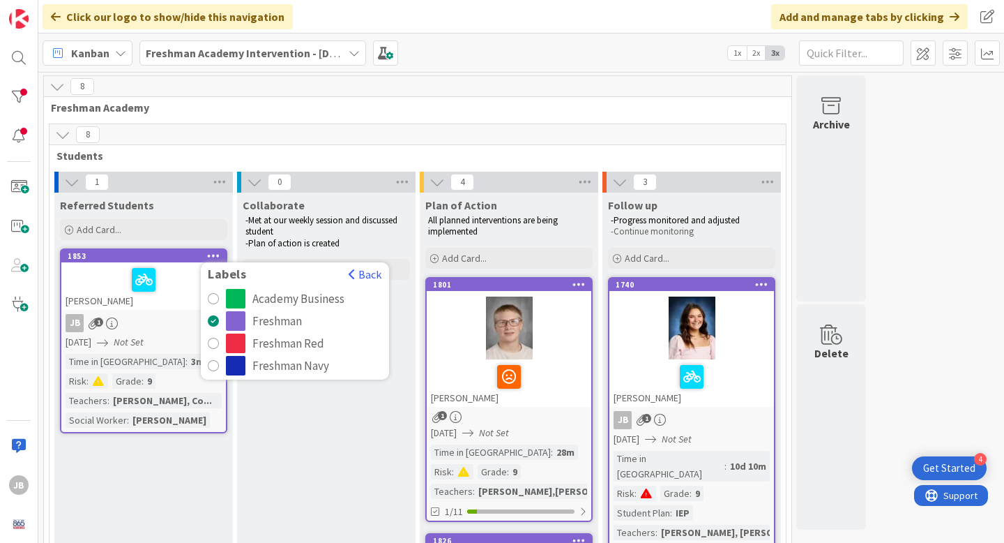
click at [199, 216] on div "Referred Students Add Card..." at bounding box center [143, 217] width 179 height 50
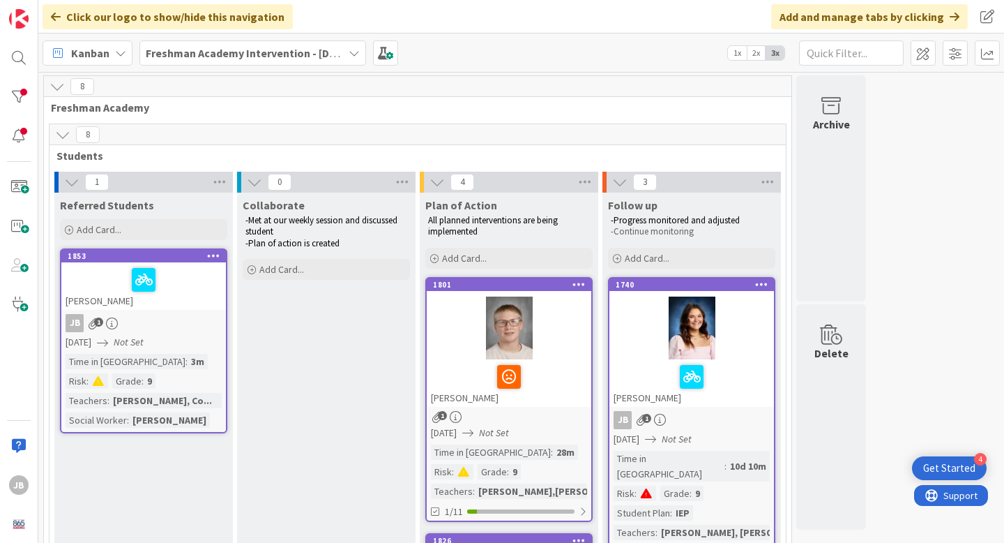
click at [201, 271] on div at bounding box center [144, 279] width 156 height 29
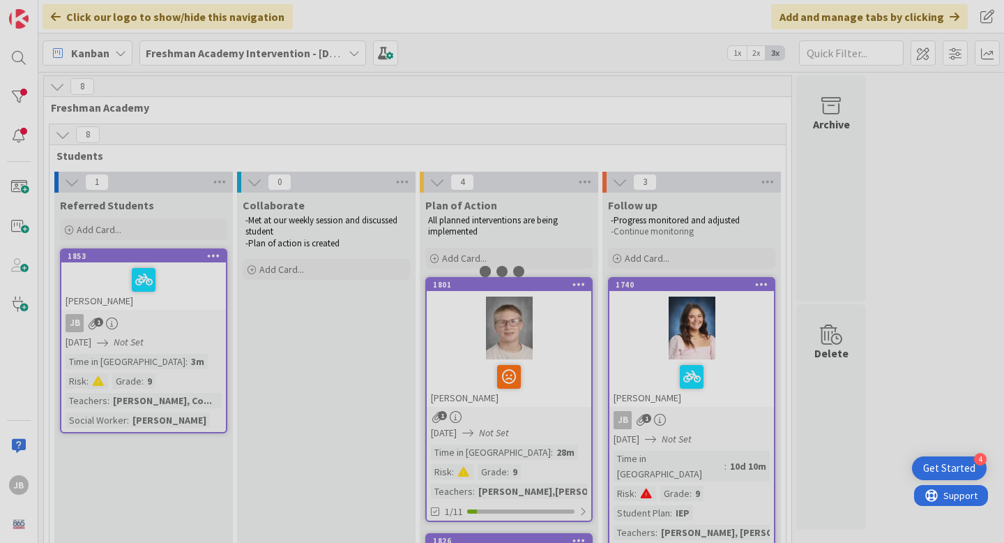
click at [201, 271] on div at bounding box center [502, 271] width 1004 height 543
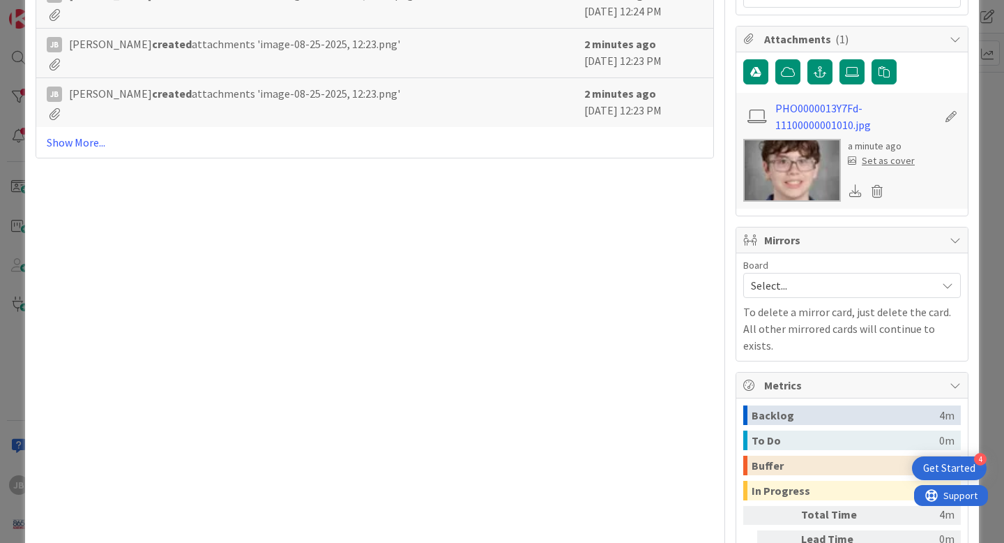
scroll to position [522, 0]
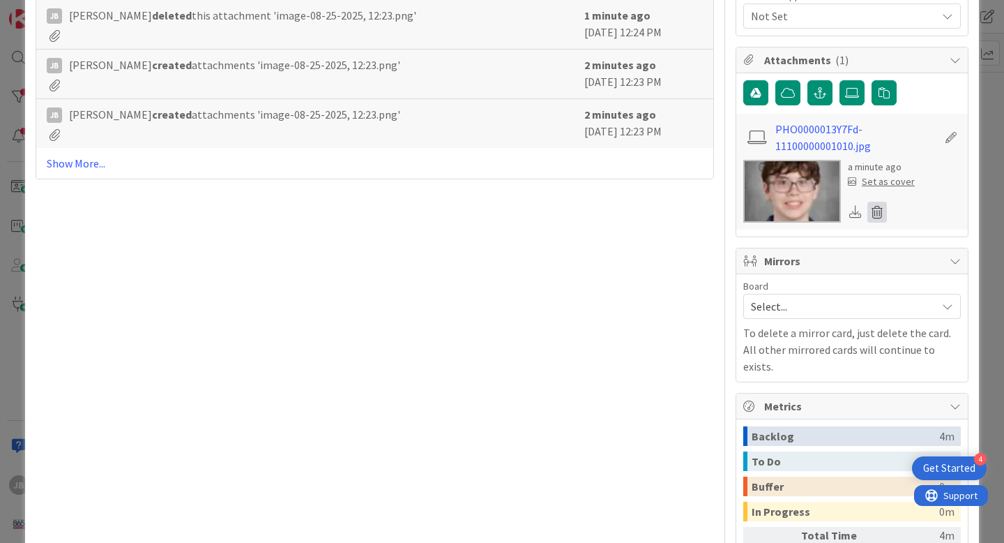
click at [879, 211] on icon at bounding box center [878, 212] width 20 height 21
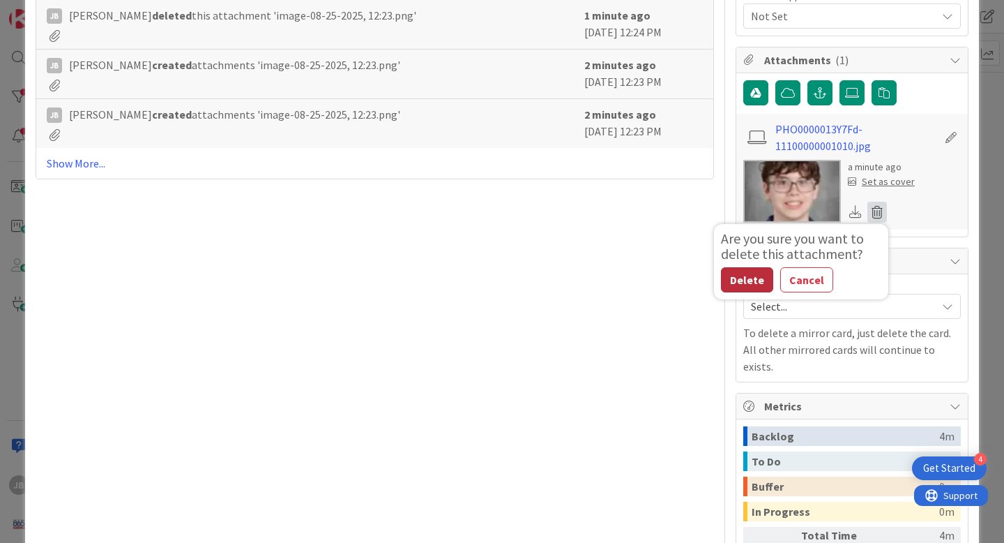
click at [750, 275] on button "Delete" at bounding box center [747, 279] width 52 height 25
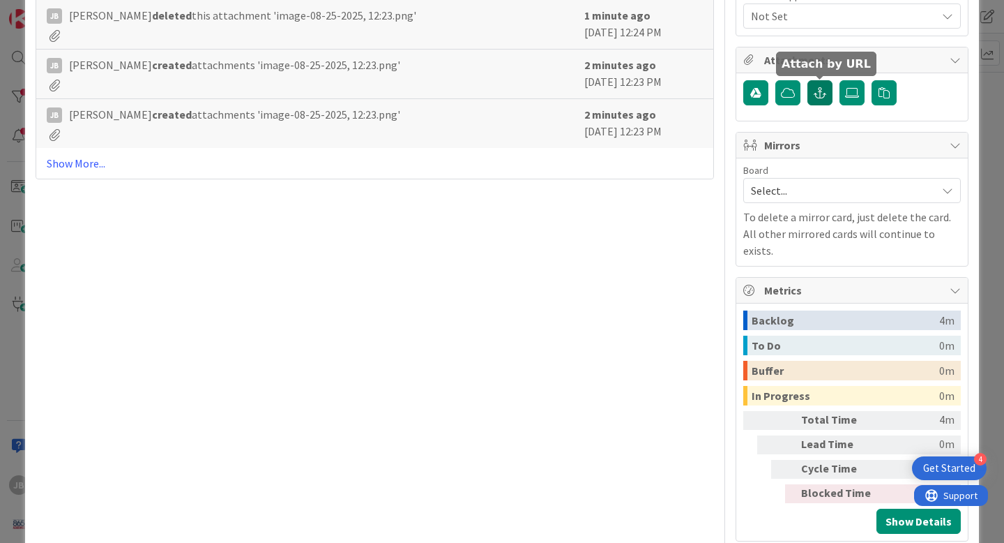
click at [821, 93] on icon "button" at bounding box center [820, 92] width 13 height 11
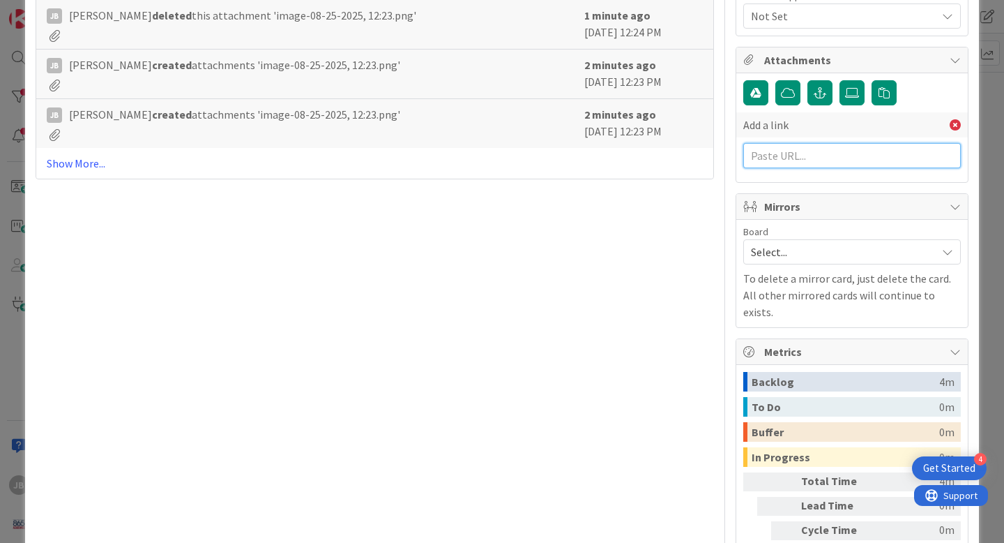
paste input "[URL][DOMAIN_NAME]"
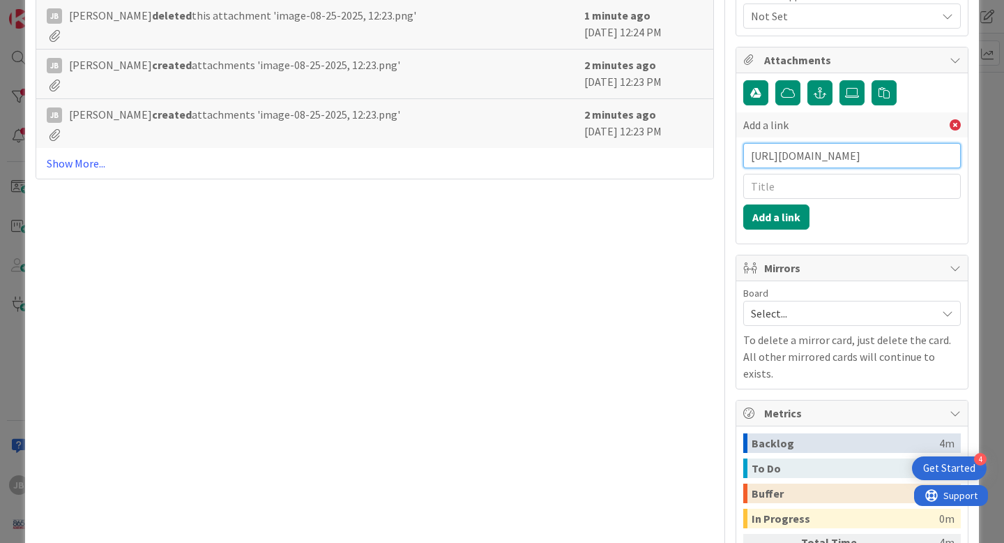
type input "[URL][DOMAIN_NAME]"
click at [868, 222] on div "Add a link [URL][DOMAIN_NAME] Add a link" at bounding box center [852, 170] width 218 height 117
click at [796, 218] on button "Add a link" at bounding box center [776, 216] width 66 height 25
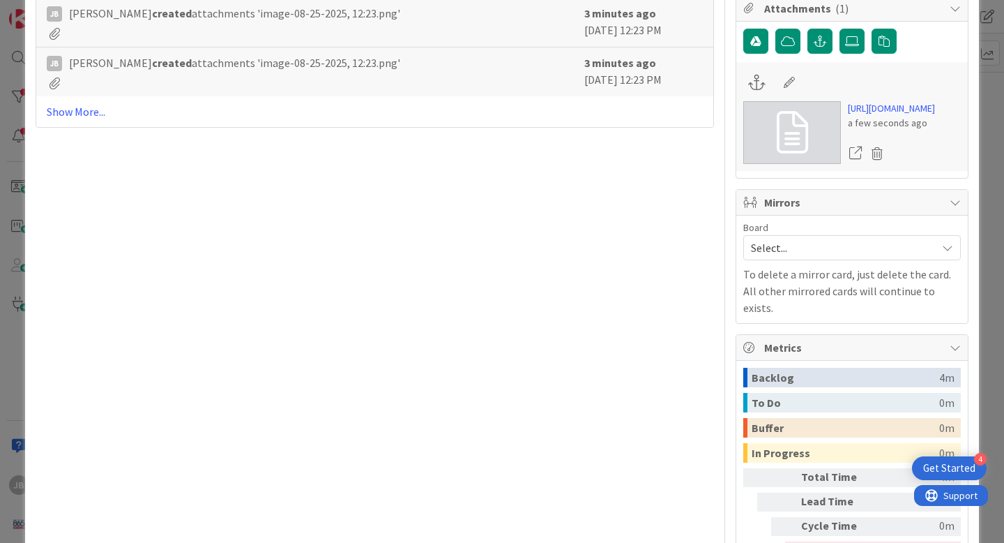
scroll to position [570, 0]
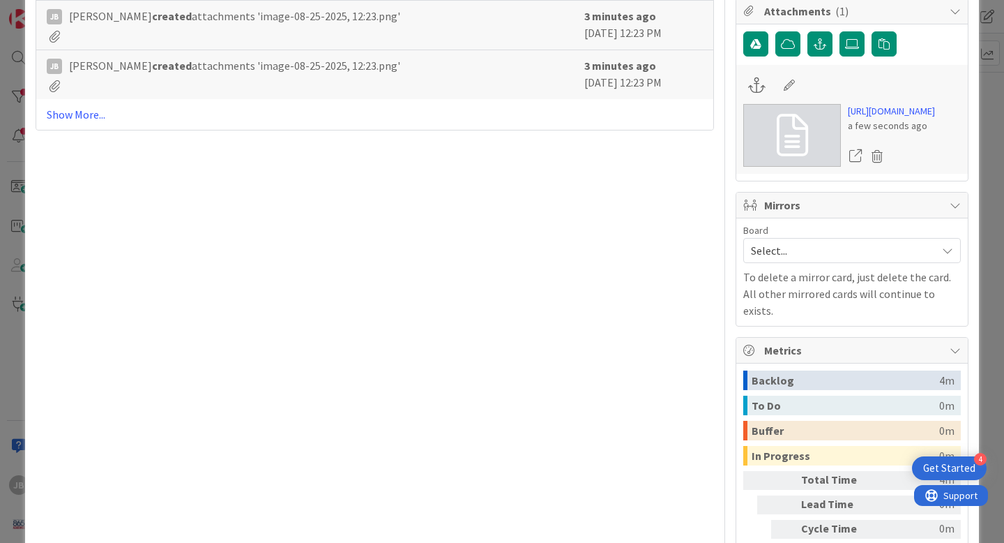
click at [759, 83] on span at bounding box center [756, 84] width 17 height 15
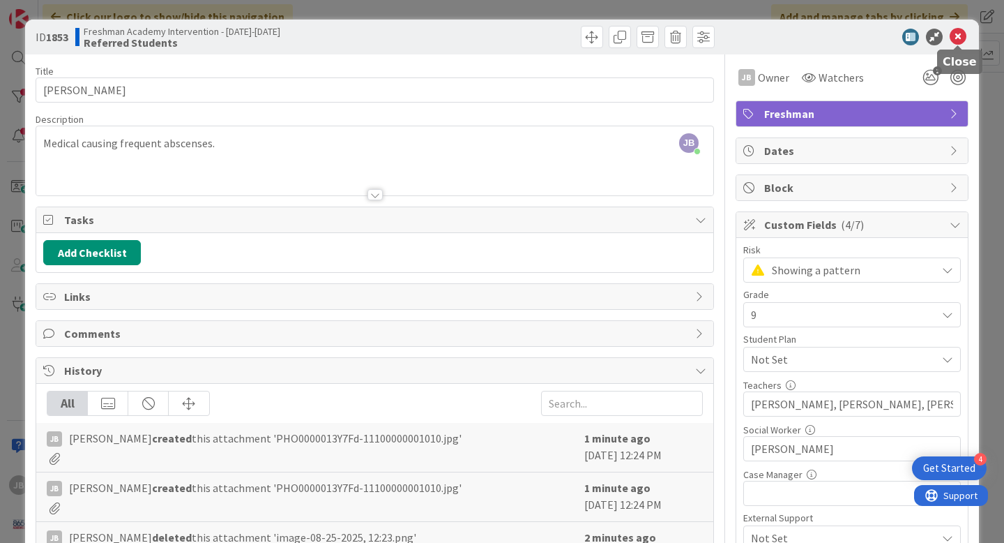
click at [958, 36] on icon at bounding box center [958, 37] width 17 height 17
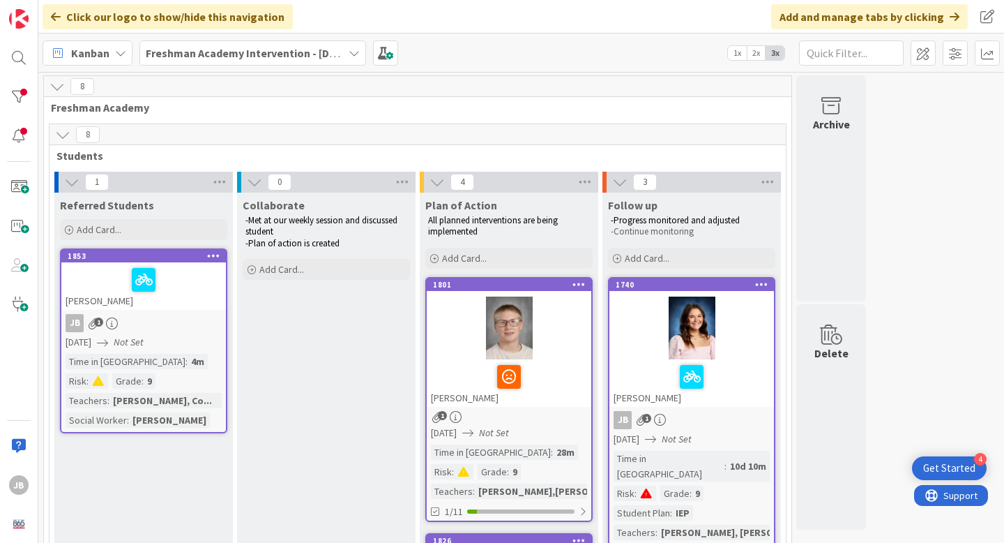
click at [450, 301] on div at bounding box center [509, 327] width 165 height 63
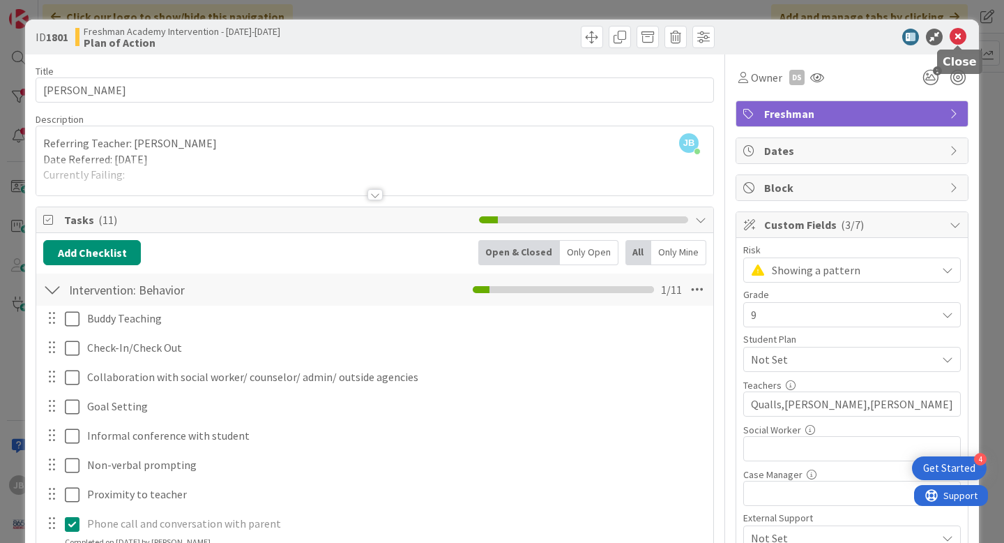
click at [965, 33] on icon at bounding box center [958, 37] width 17 height 17
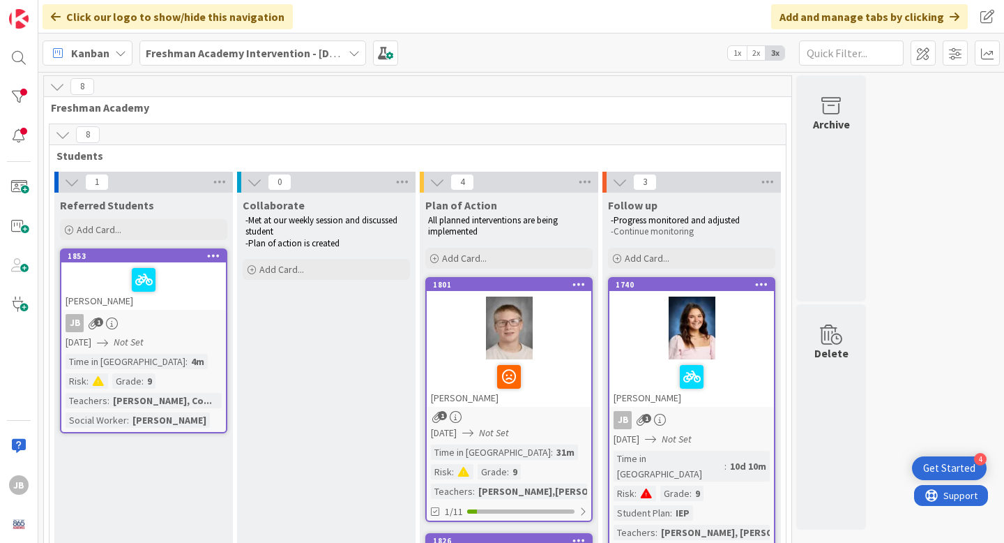
click at [206, 273] on div at bounding box center [144, 279] width 156 height 29
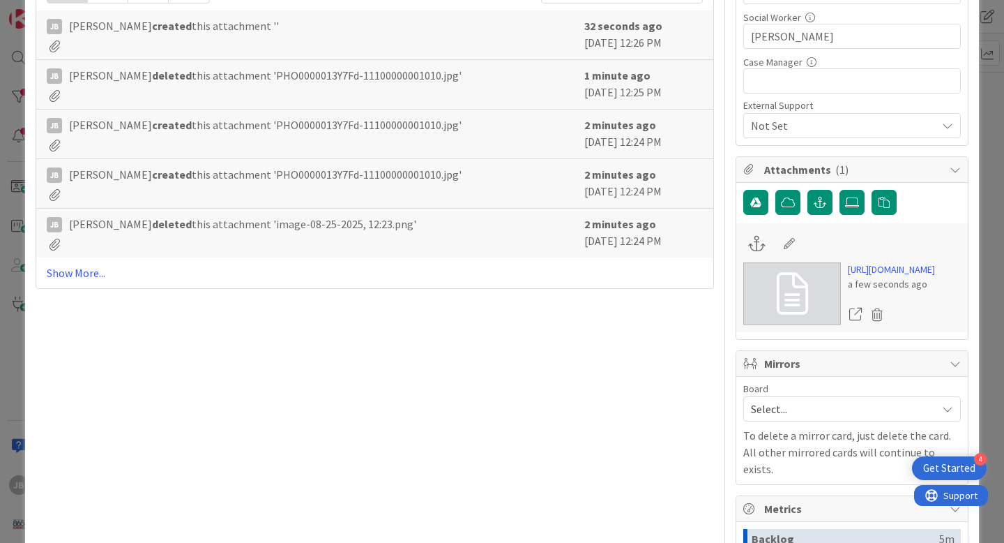
scroll to position [414, 0]
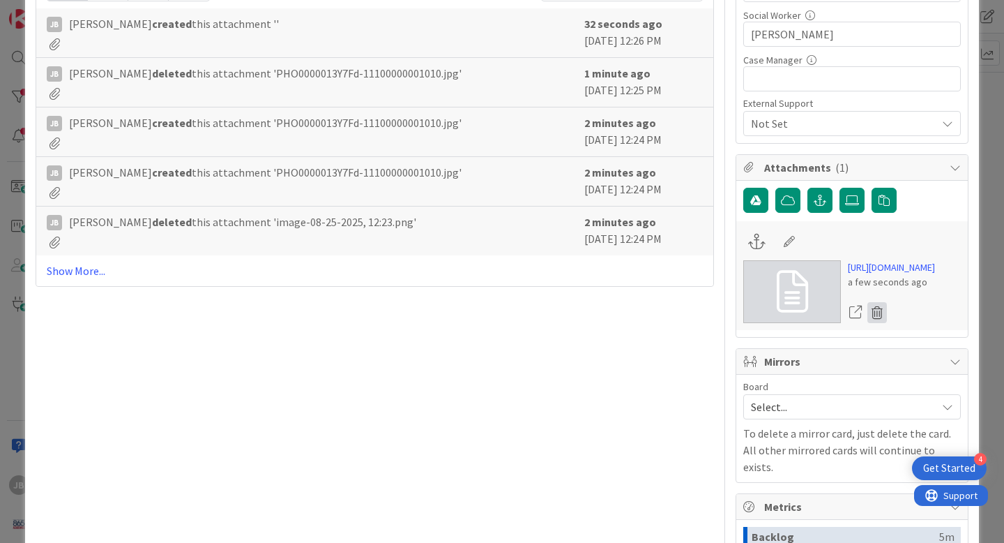
click at [879, 323] on icon at bounding box center [878, 312] width 20 height 21
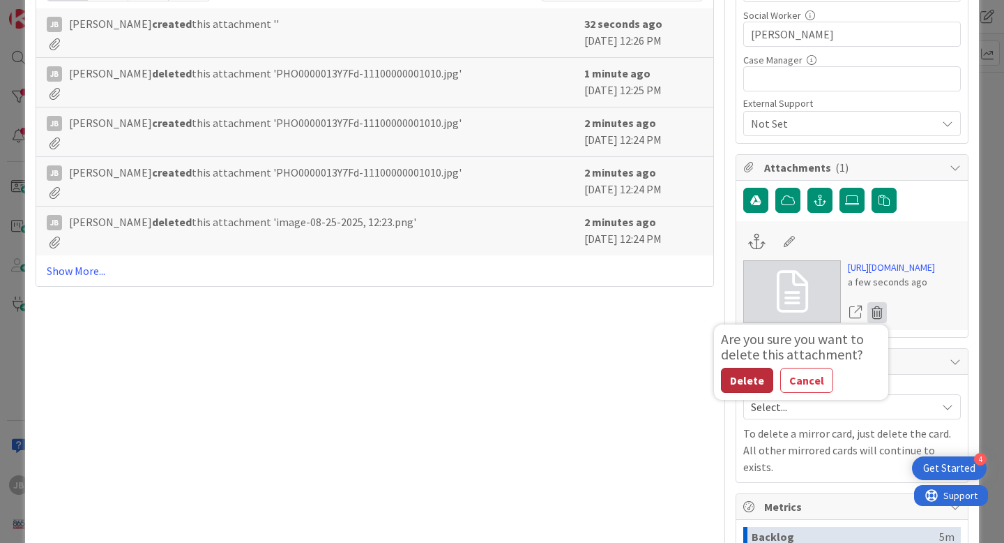
click at [738, 393] on button "Delete" at bounding box center [747, 380] width 52 height 25
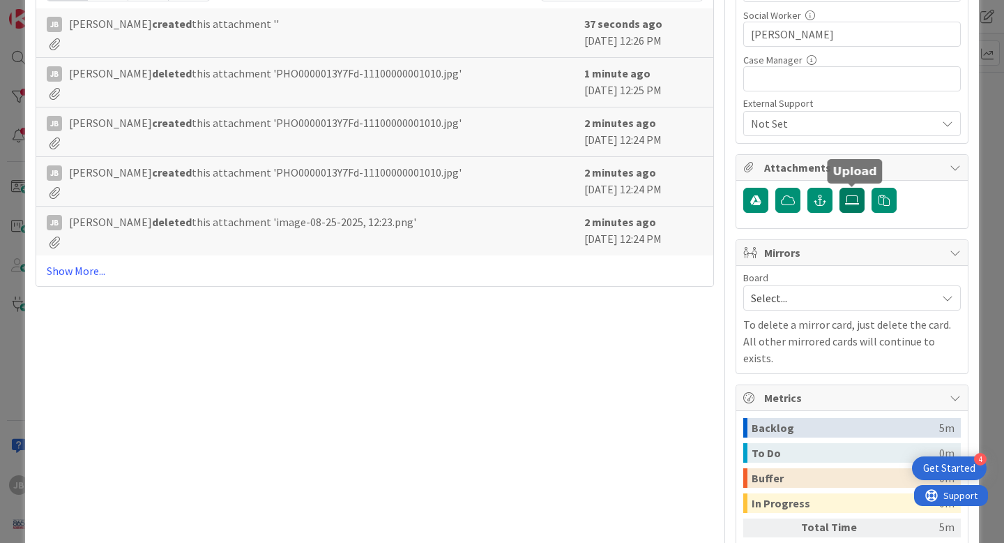
click at [849, 201] on icon at bounding box center [852, 200] width 14 height 11
click at [840, 188] on input "file" at bounding box center [840, 188] width 0 height 0
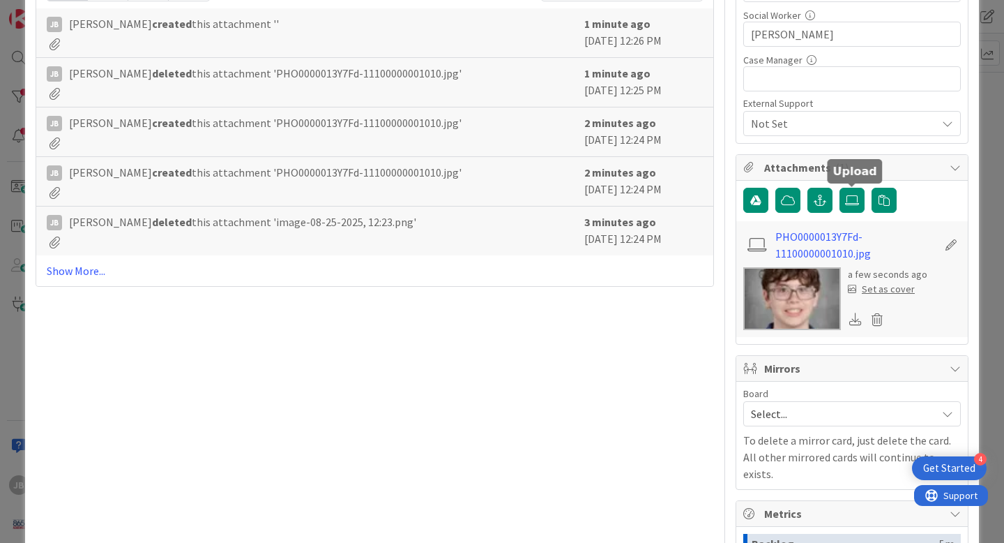
click at [898, 287] on div "Set as cover" at bounding box center [881, 289] width 67 height 15
click at [877, 291] on div "Set as cover" at bounding box center [881, 289] width 67 height 15
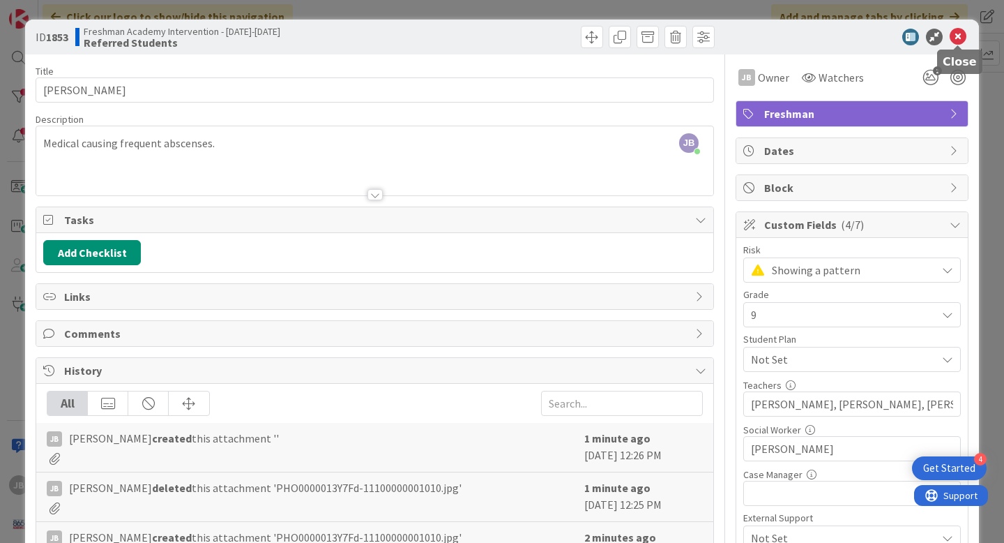
click at [957, 36] on icon at bounding box center [958, 37] width 17 height 17
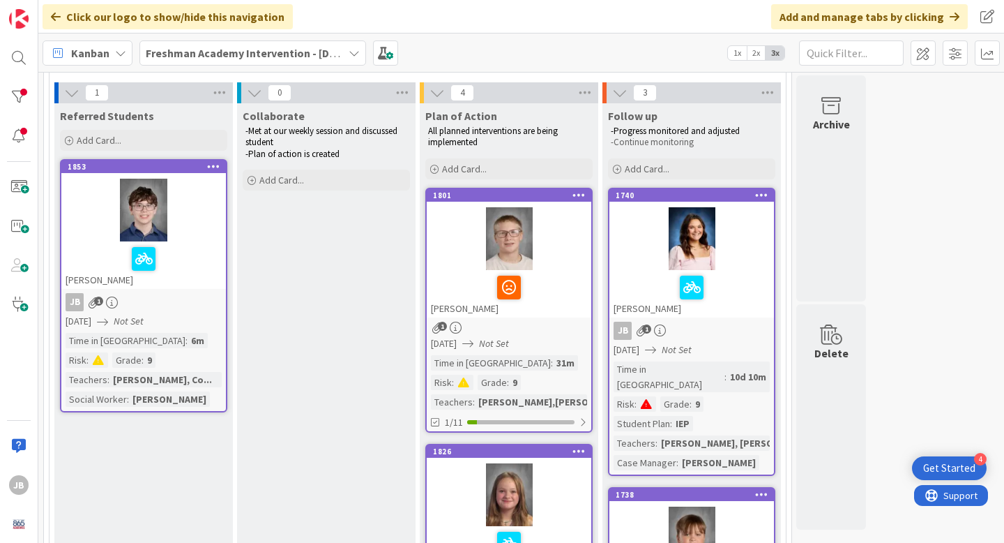
scroll to position [2, 0]
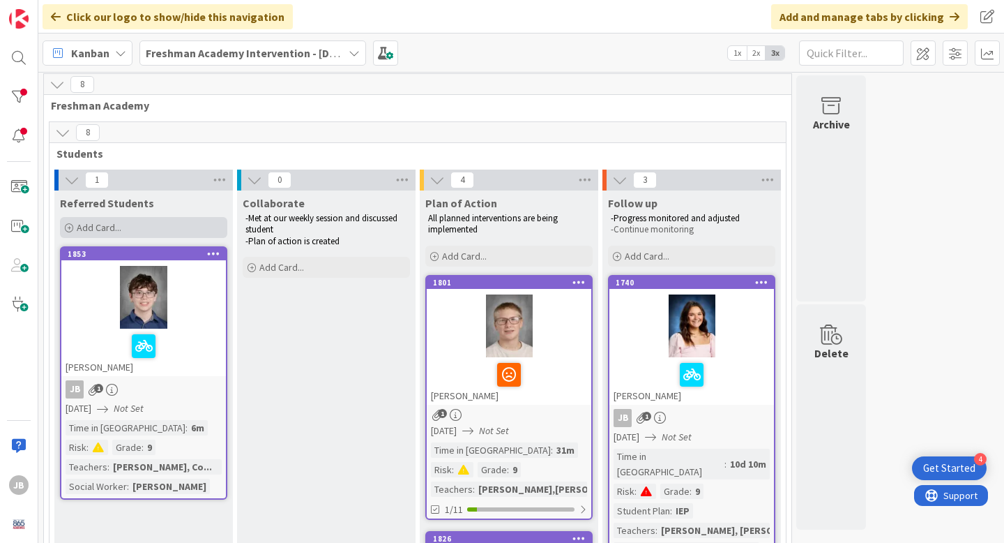
click at [98, 229] on span "Add Card..." at bounding box center [99, 227] width 45 height 13
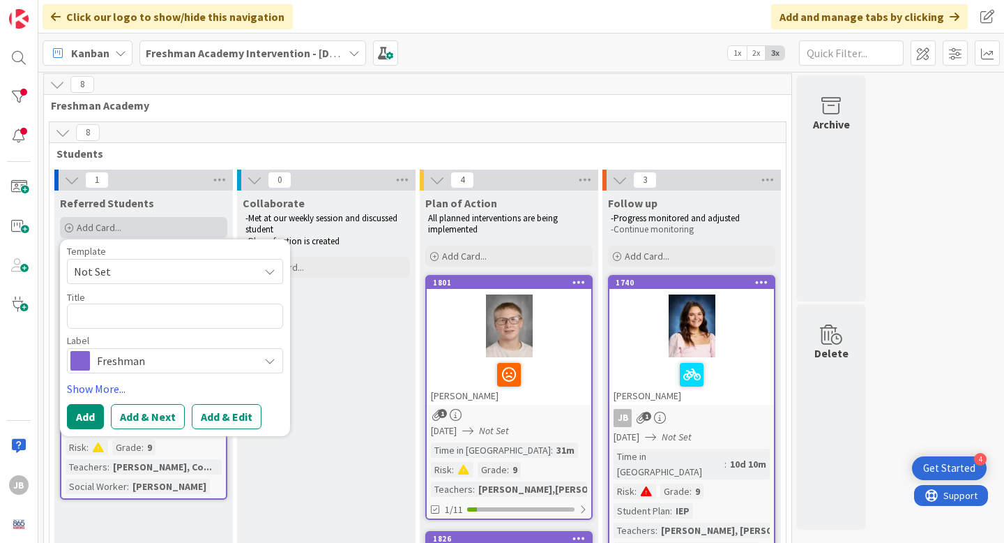
type textarea "x"
type textarea "R"
type textarea "x"
type textarea "Ry"
type textarea "x"
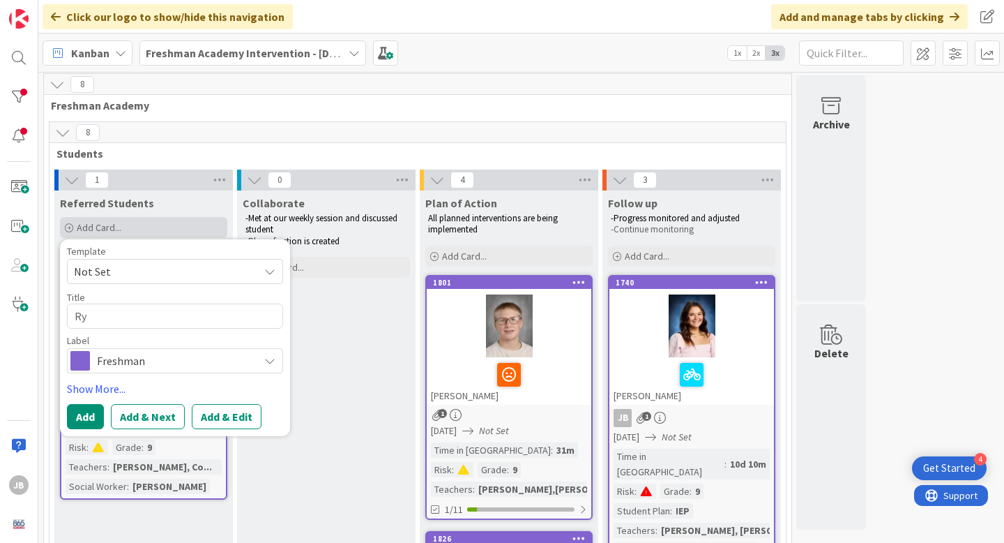
type textarea "Ryl"
type textarea "x"
type textarea "Ryla"
type textarea "x"
type textarea "Rylan"
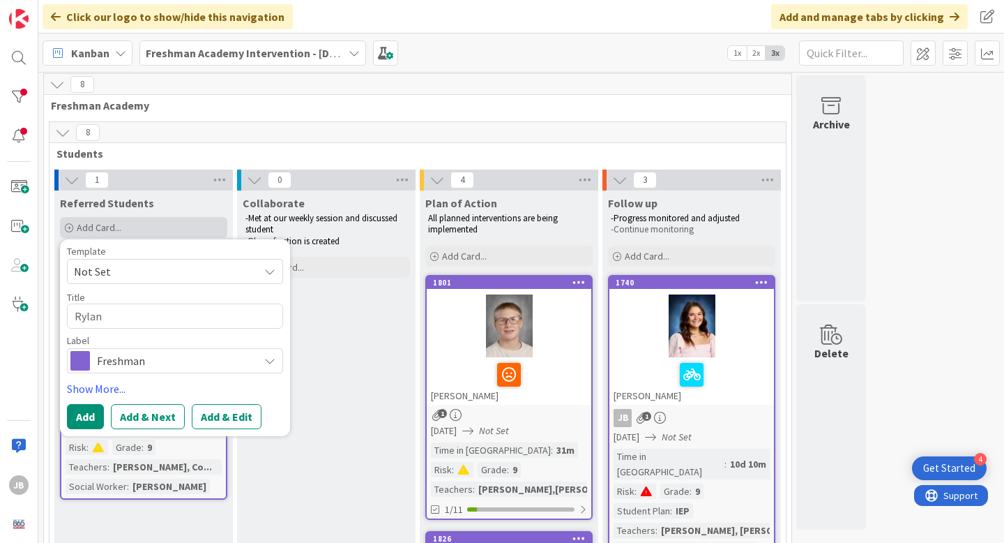
type textarea "x"
type textarea "Rylan"
type textarea "x"
type textarea "Rylan M"
type textarea "x"
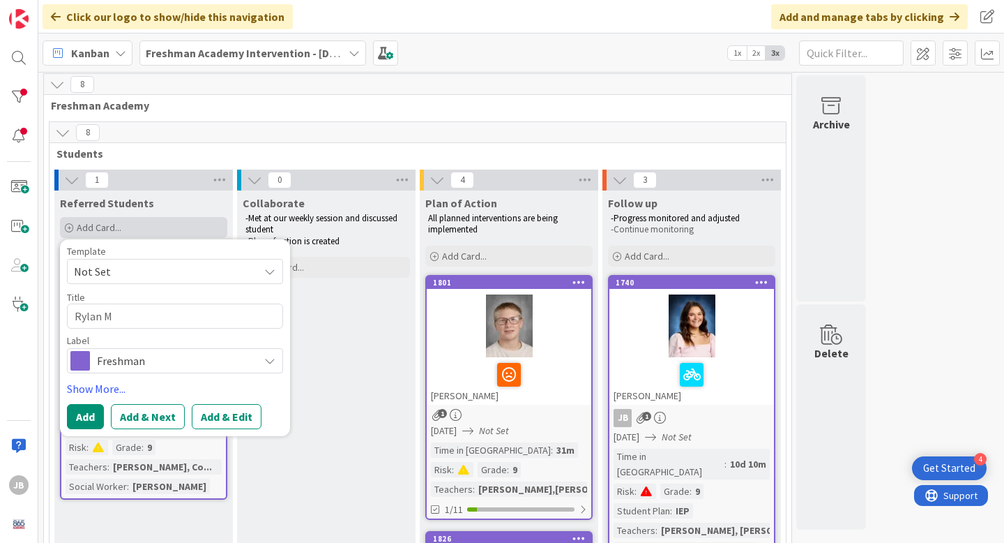
type textarea "[PERSON_NAME]"
type textarea "x"
type textarea "Rylan Mat"
type textarea "x"
type textarea "[PERSON_NAME]"
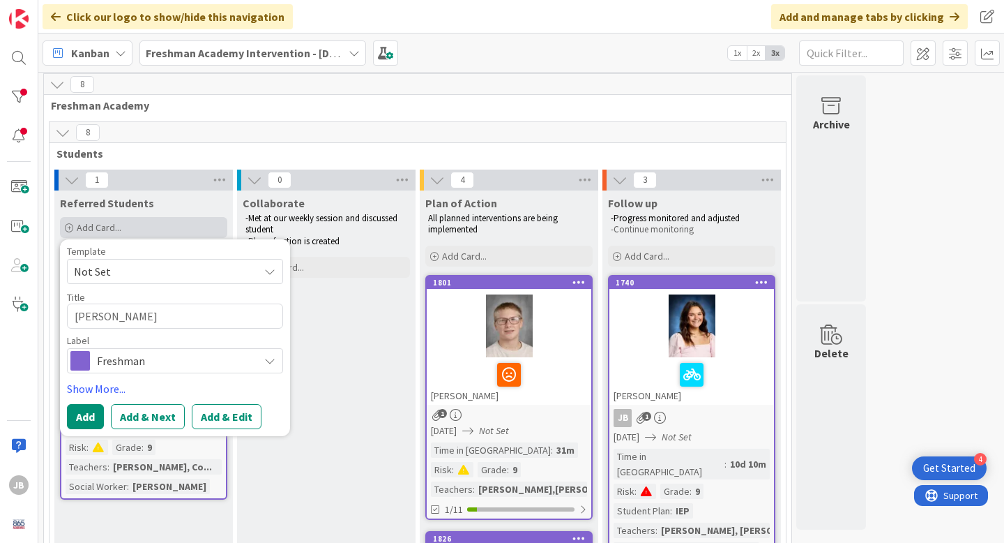
type textarea "x"
type textarea "[PERSON_NAME]"
type textarea "x"
type textarea "[PERSON_NAME]"
type textarea "x"
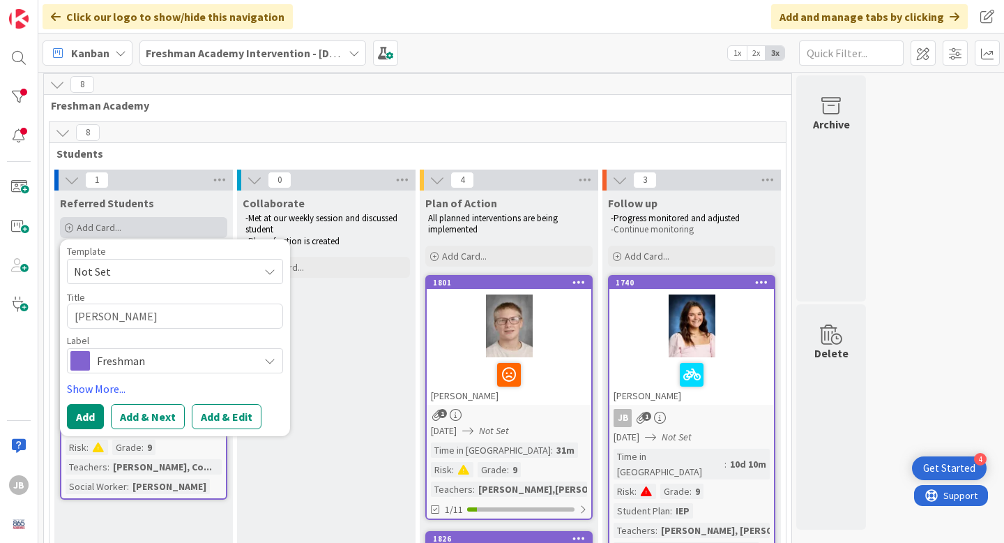
type textarea "[PERSON_NAME]"
type textarea "x"
type textarea "[PERSON_NAME]"
click at [88, 386] on link "Show More..." at bounding box center [175, 388] width 216 height 17
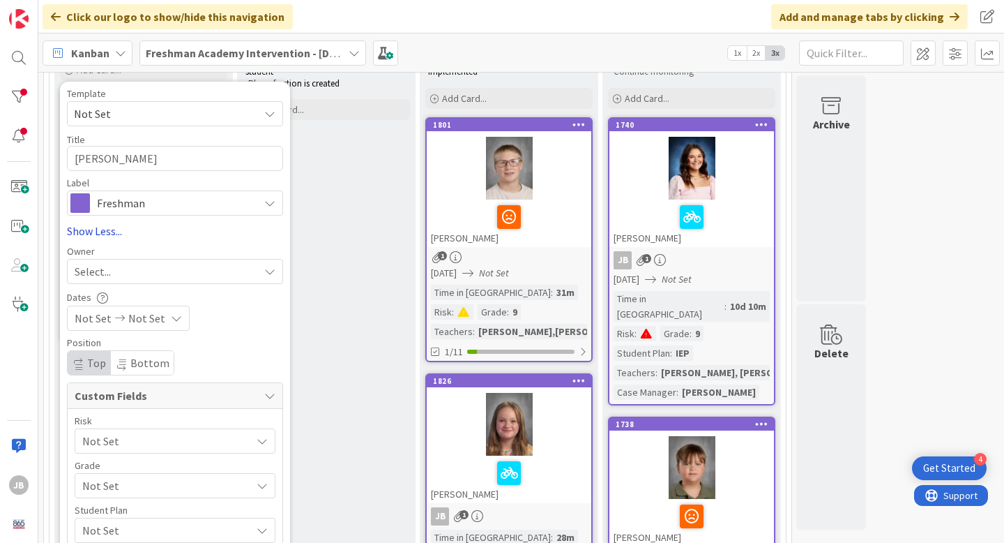
scroll to position [181, 0]
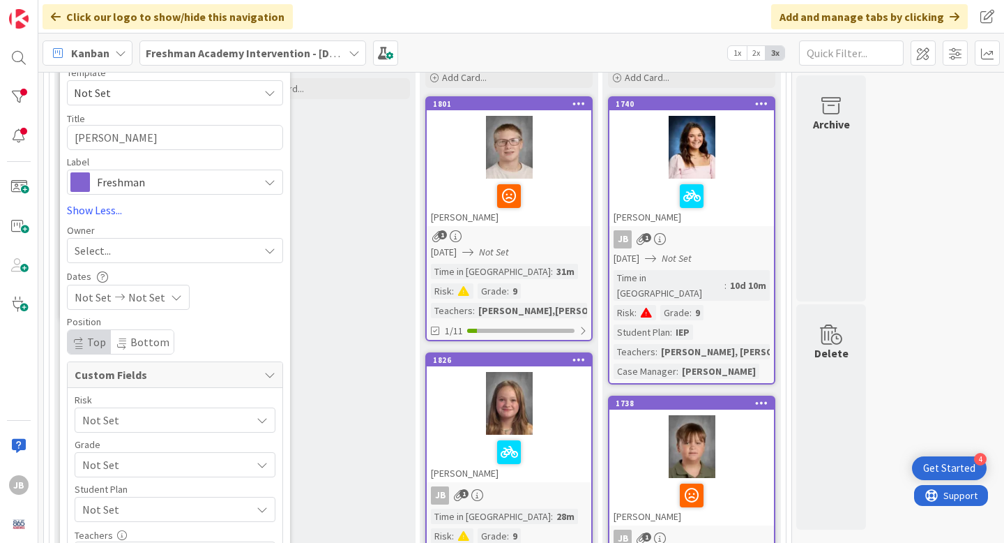
click at [151, 257] on div "Select..." at bounding box center [167, 250] width 184 height 17
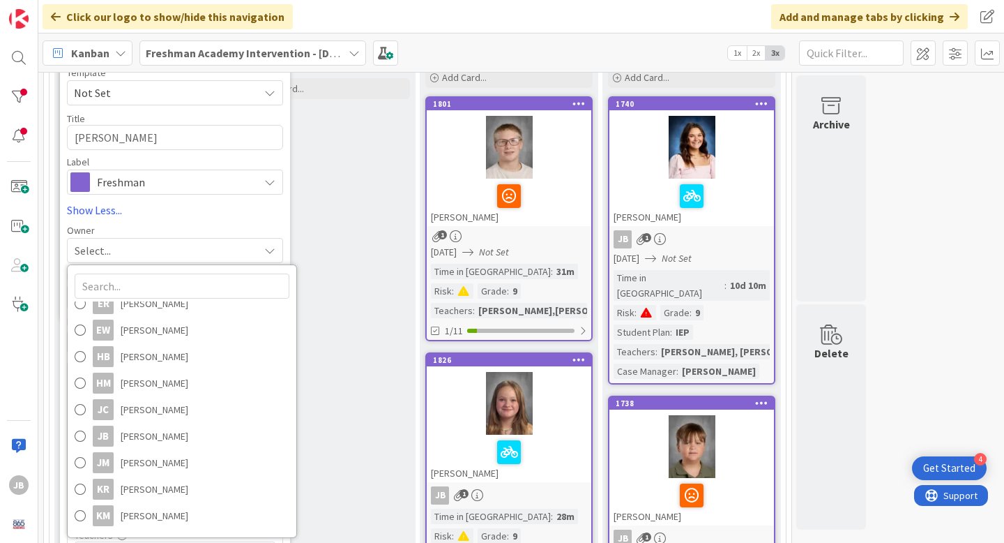
scroll to position [146, 0]
click at [80, 432] on span at bounding box center [80, 433] width 11 height 21
type textarea "x"
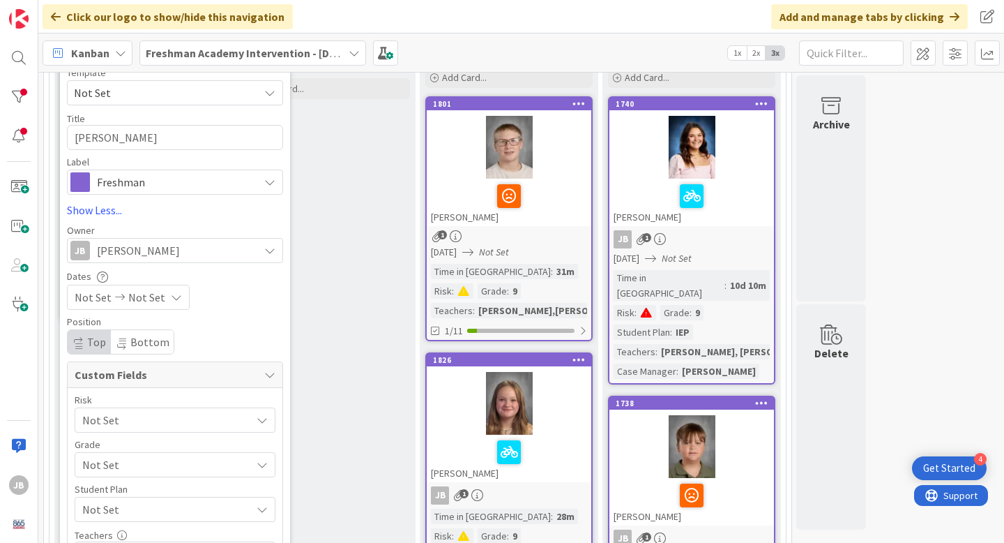
click at [88, 299] on span "Not Set" at bounding box center [93, 297] width 37 height 17
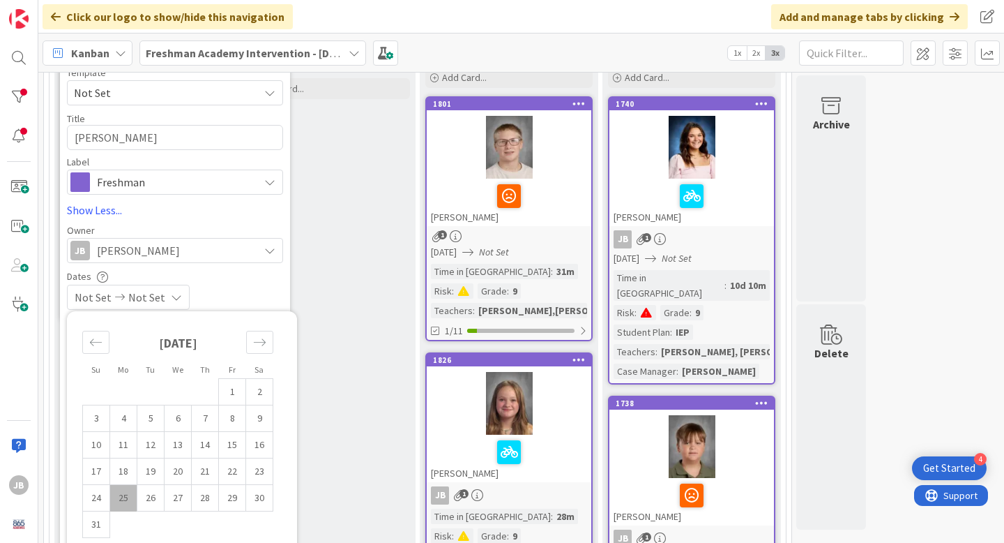
click at [133, 492] on td "25" at bounding box center [123, 498] width 27 height 26
type input "[DATE]"
click at [262, 299] on div "[DATE] Not Set" at bounding box center [175, 297] width 216 height 25
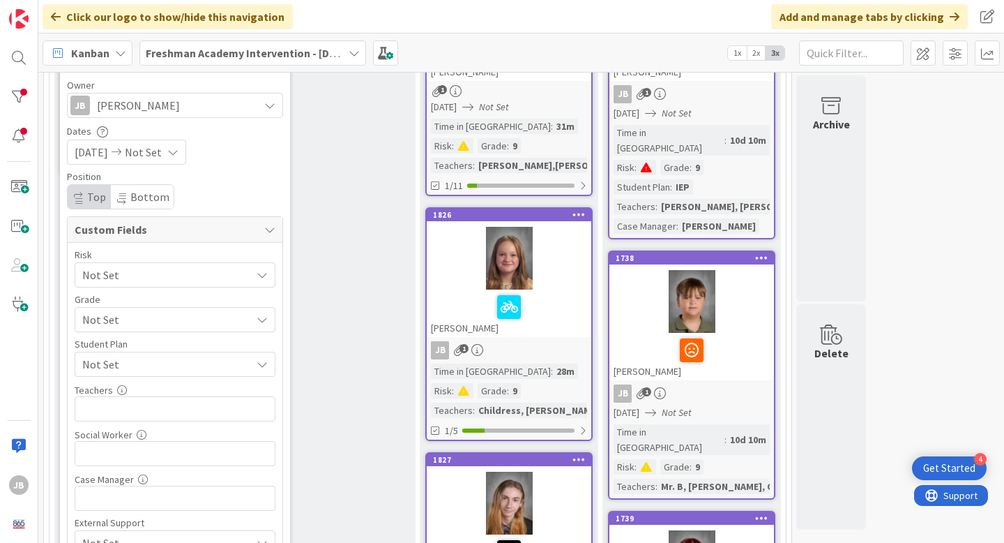
scroll to position [331, 0]
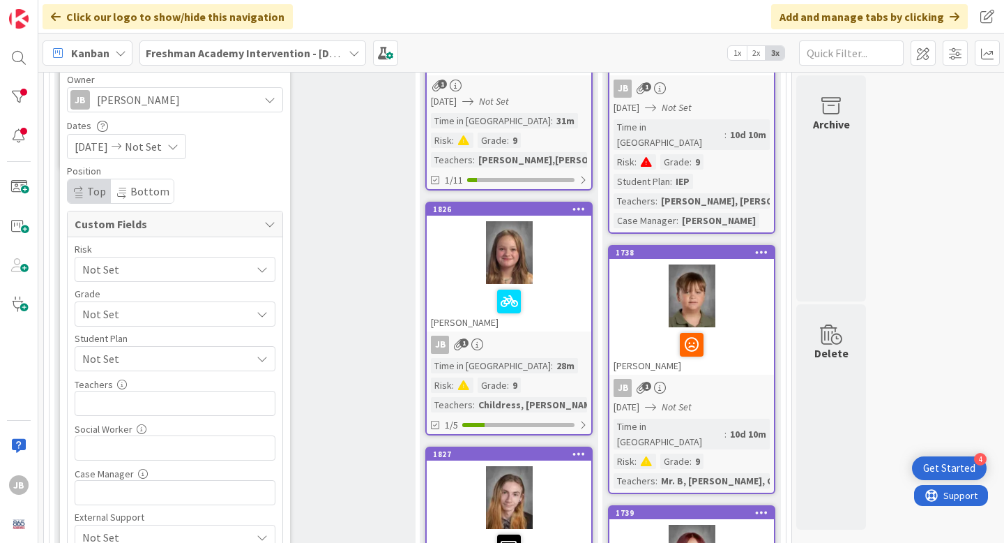
click at [262, 275] on div "Not Set" at bounding box center [175, 269] width 201 height 25
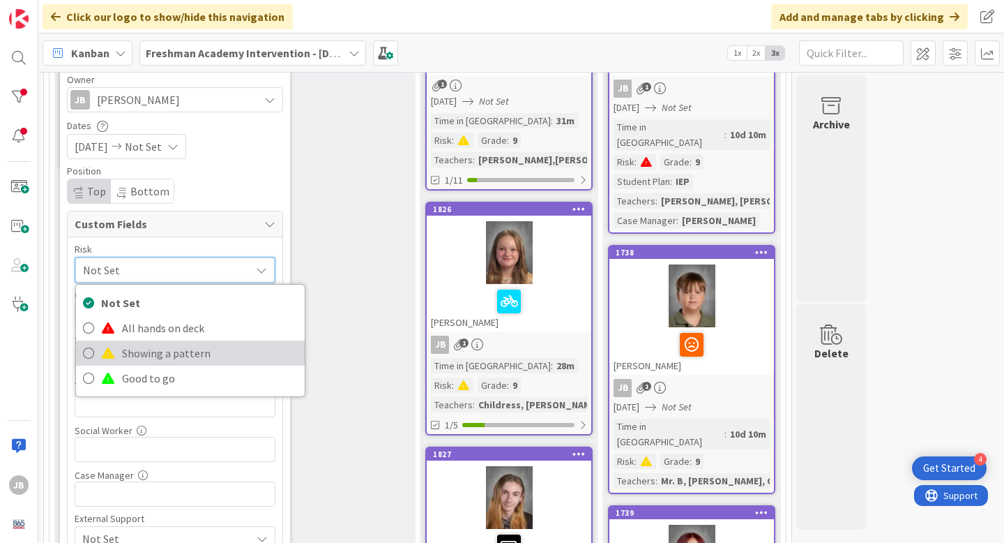
click at [227, 343] on span "Showing a pattern" at bounding box center [210, 352] width 176 height 21
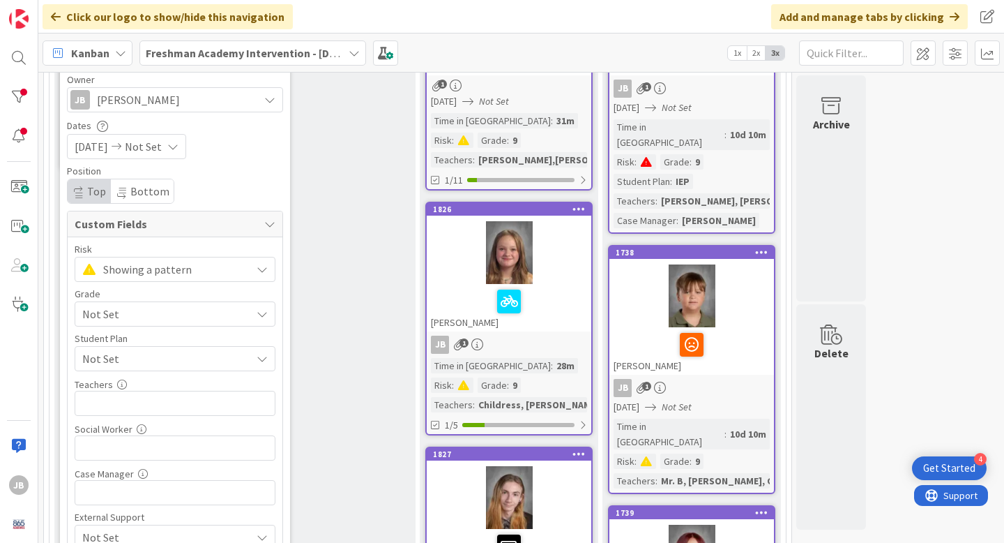
click at [248, 312] on div "Not Set" at bounding box center [175, 313] width 201 height 25
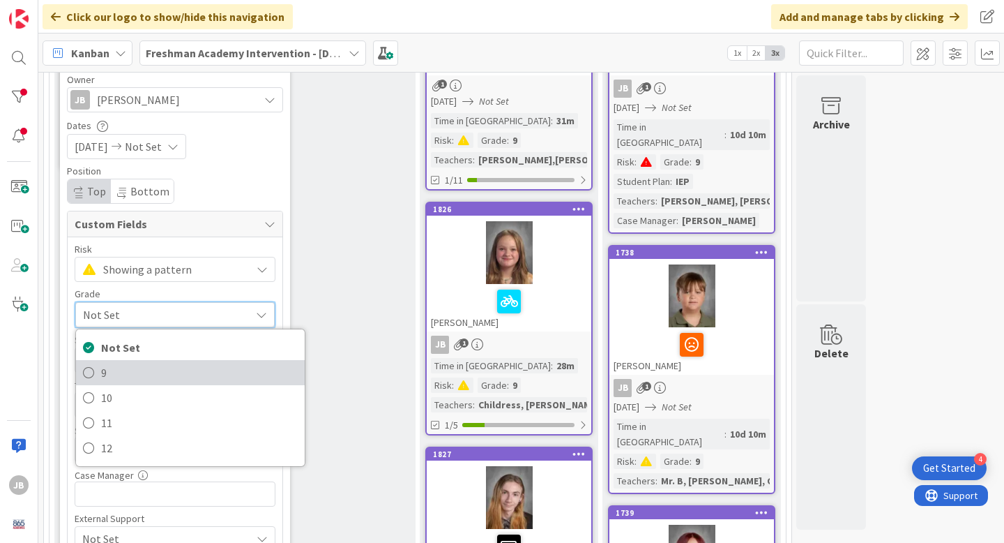
click at [199, 364] on span "9" at bounding box center [199, 372] width 197 height 21
type textarea "x"
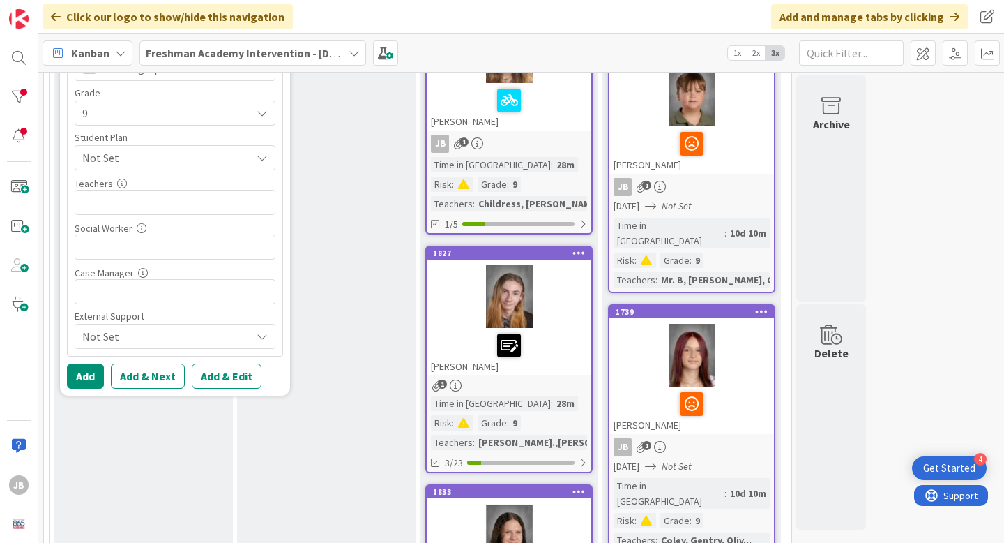
scroll to position [534, 0]
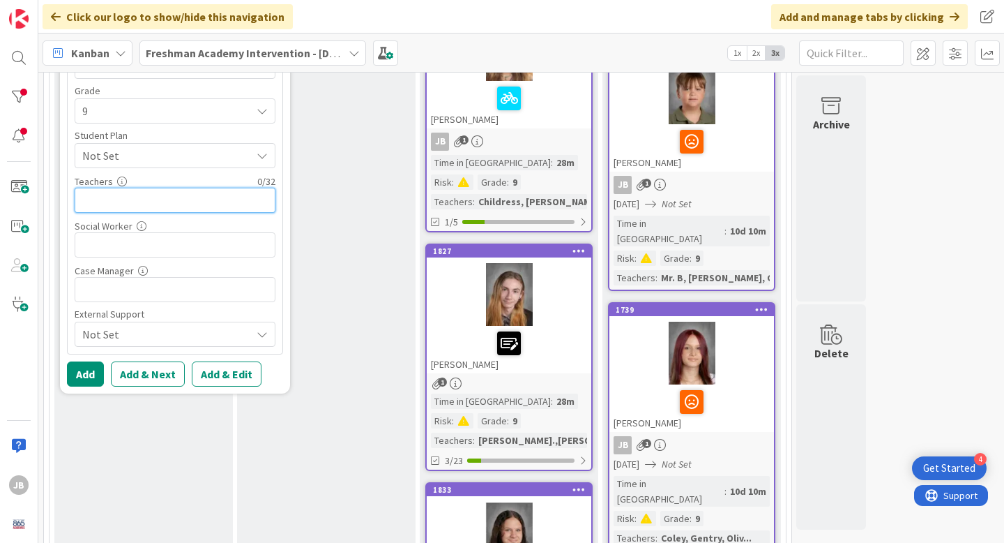
click at [237, 199] on input "text" at bounding box center [175, 200] width 201 height 25
type input "[PERSON_NAME]"
type textarea "x"
type input "[PERSON_NAME]"
type textarea "x"
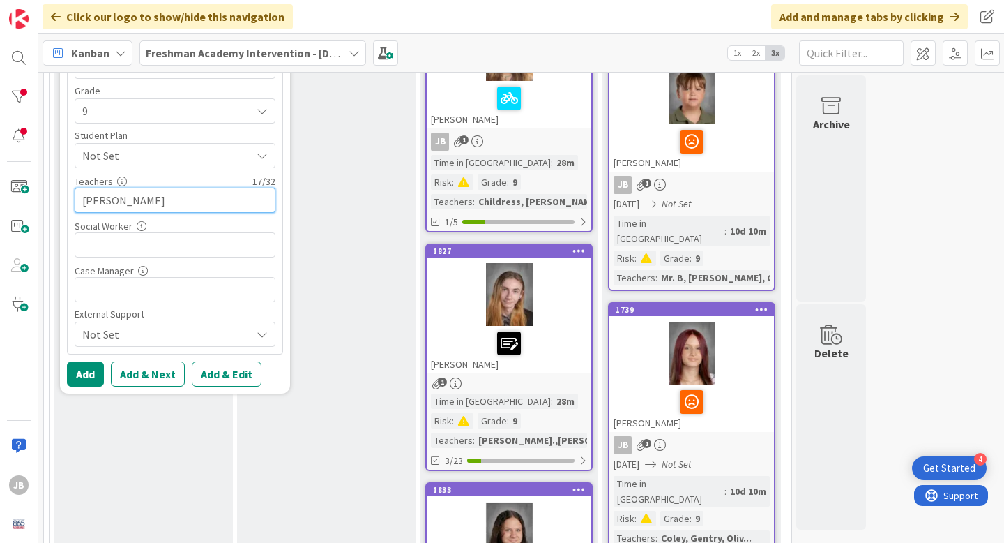
type input "[PERSON_NAME]"
type textarea "x"
type input "Schaller, Gentry, G"
type textarea "x"
type input "Schaller, Gentry,"
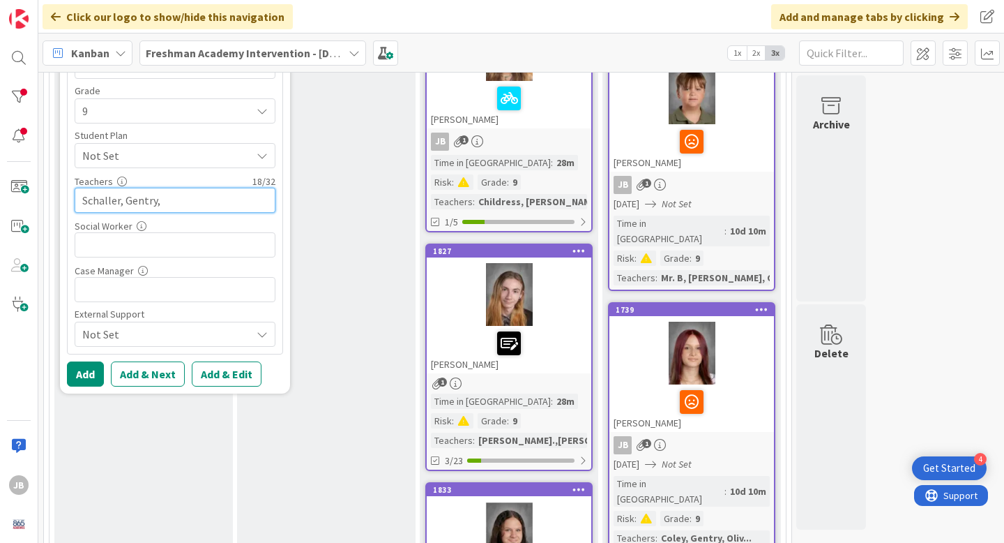
type textarea "x"
type input "Schaller, Gentry, Childress, Eve"
type textarea "x"
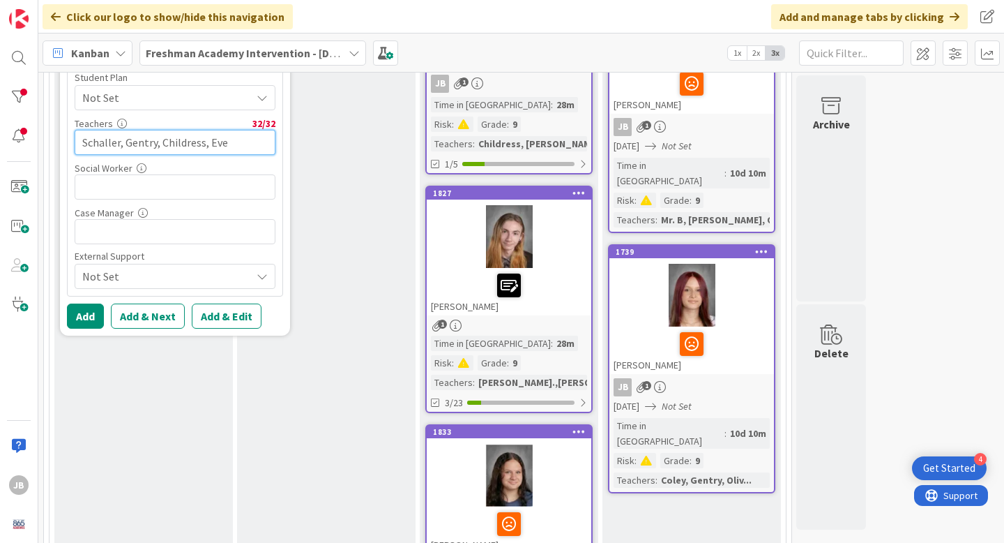
scroll to position [587, 0]
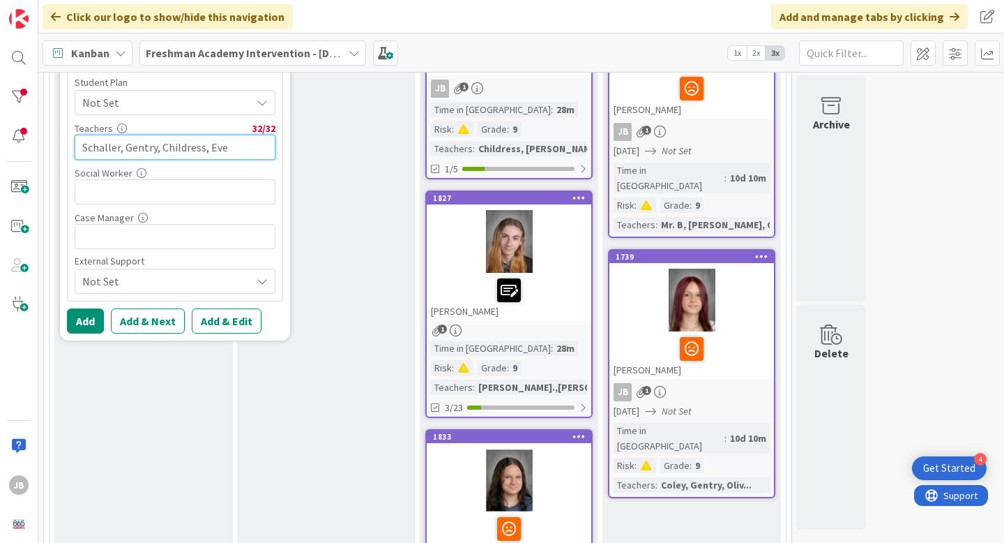
type input "Schaller, Gentry, Childress, Eve"
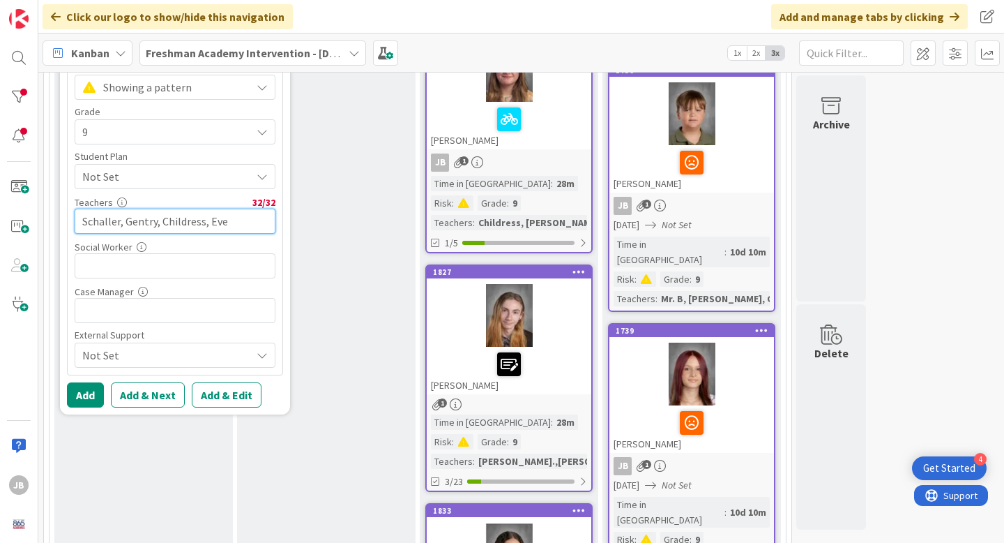
scroll to position [511, 0]
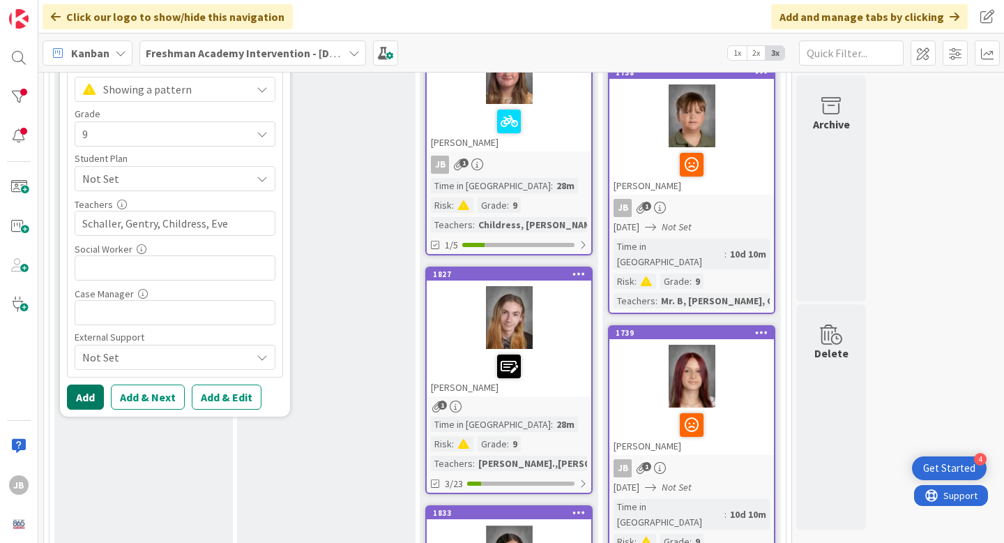
click at [85, 402] on button "Add" at bounding box center [85, 396] width 37 height 25
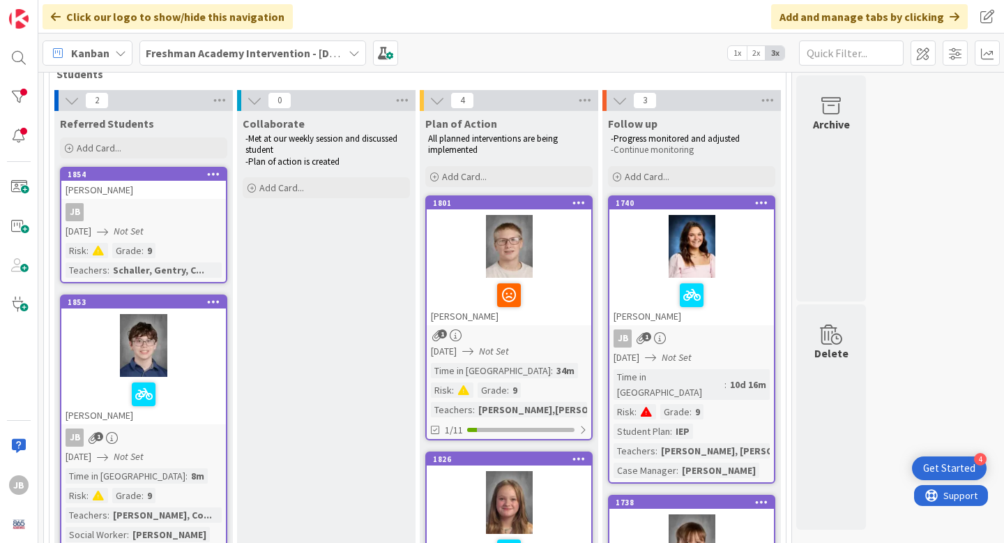
scroll to position [76, 0]
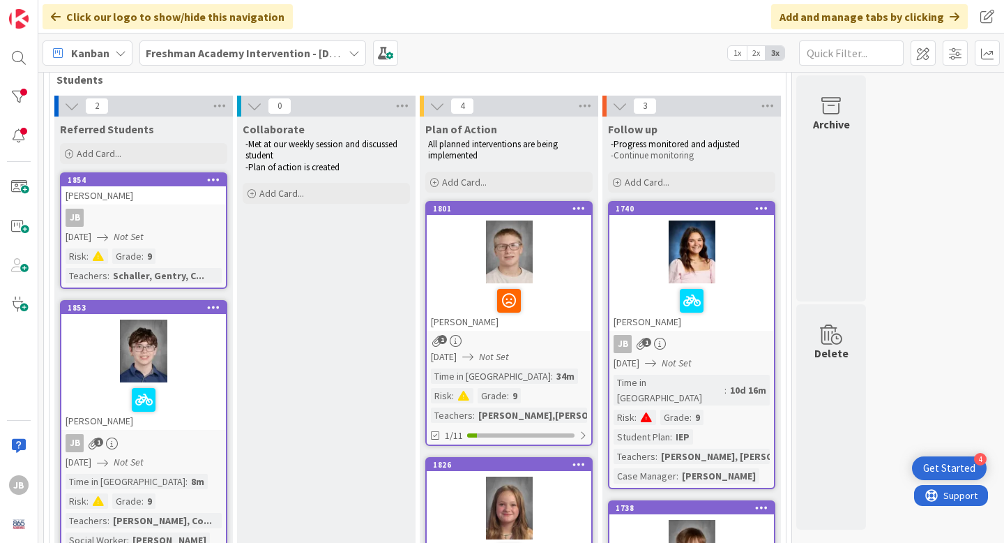
click at [177, 204] on div "[PERSON_NAME]" at bounding box center [143, 195] width 165 height 18
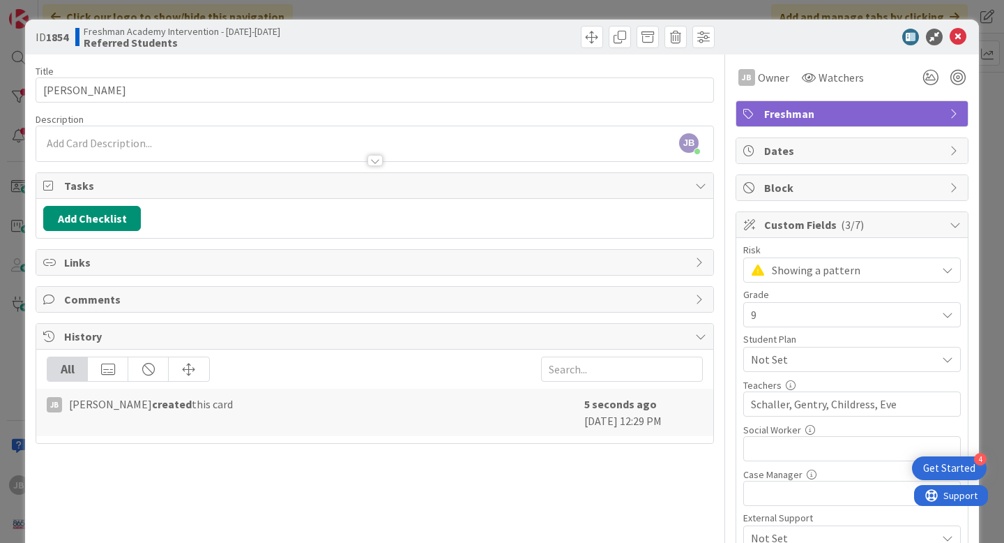
click at [124, 145] on div "[PERSON_NAME] [PERSON_NAME] just joined" at bounding box center [374, 143] width 677 height 35
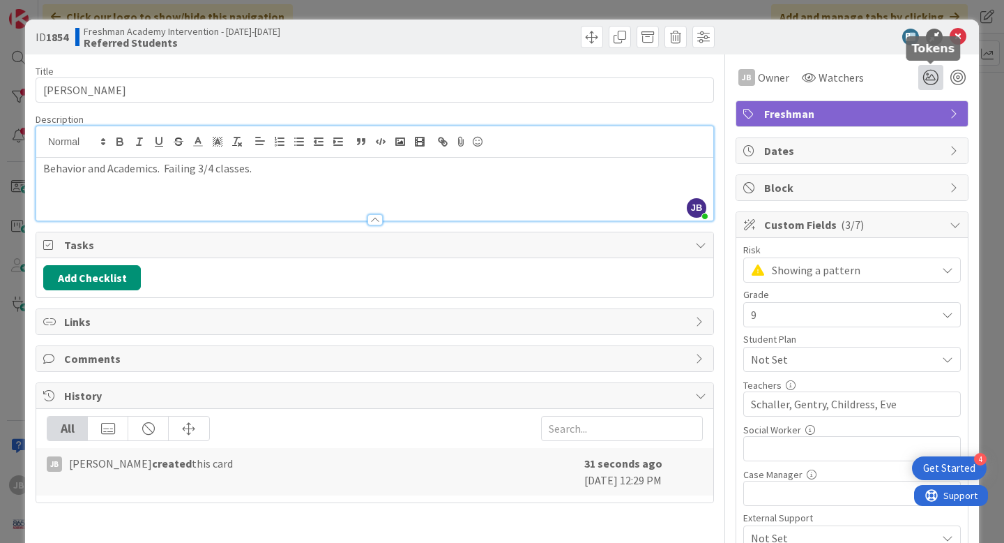
click at [921, 76] on icon at bounding box center [930, 77] width 25 height 25
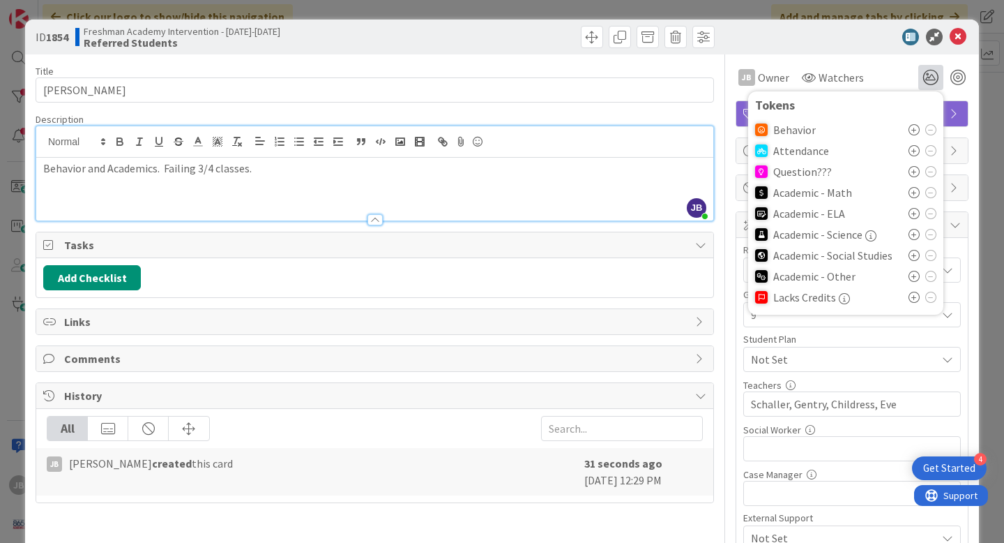
click at [911, 130] on icon at bounding box center [914, 129] width 11 height 11
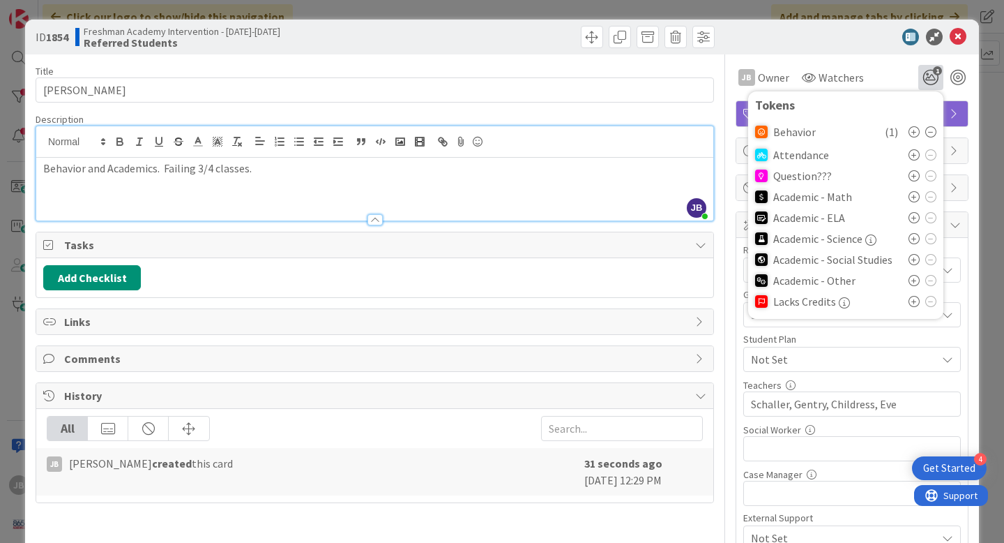
click at [911, 130] on icon at bounding box center [914, 131] width 11 height 11
click at [930, 134] on icon at bounding box center [930, 131] width 11 height 11
click at [913, 278] on icon at bounding box center [914, 280] width 11 height 11
click at [913, 259] on icon at bounding box center [914, 259] width 11 height 11
click at [912, 218] on icon at bounding box center [914, 217] width 11 height 11
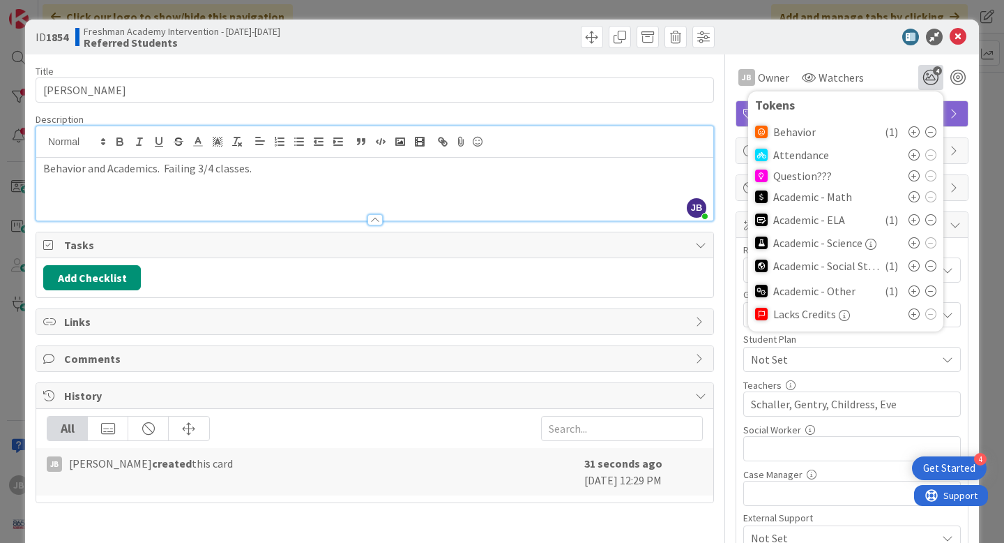
click at [798, 34] on div at bounding box center [845, 37] width 247 height 17
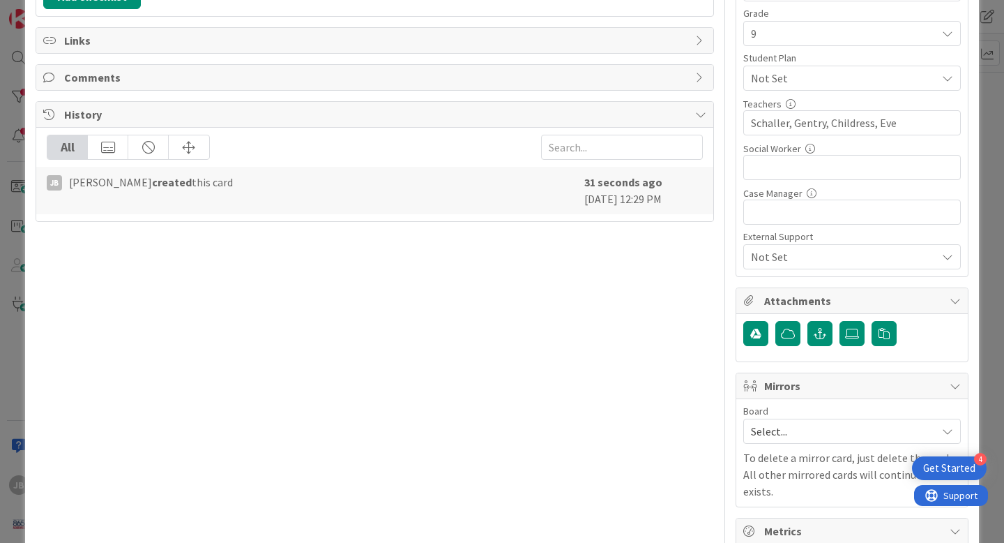
scroll to position [282, 0]
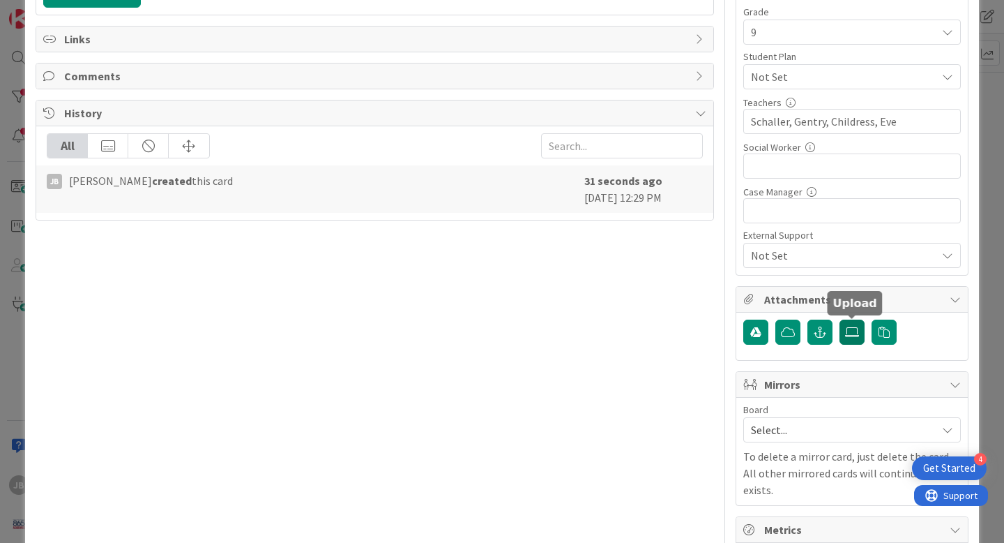
click at [851, 335] on icon at bounding box center [852, 331] width 14 height 11
click at [840, 319] on input "file" at bounding box center [840, 319] width 0 height 0
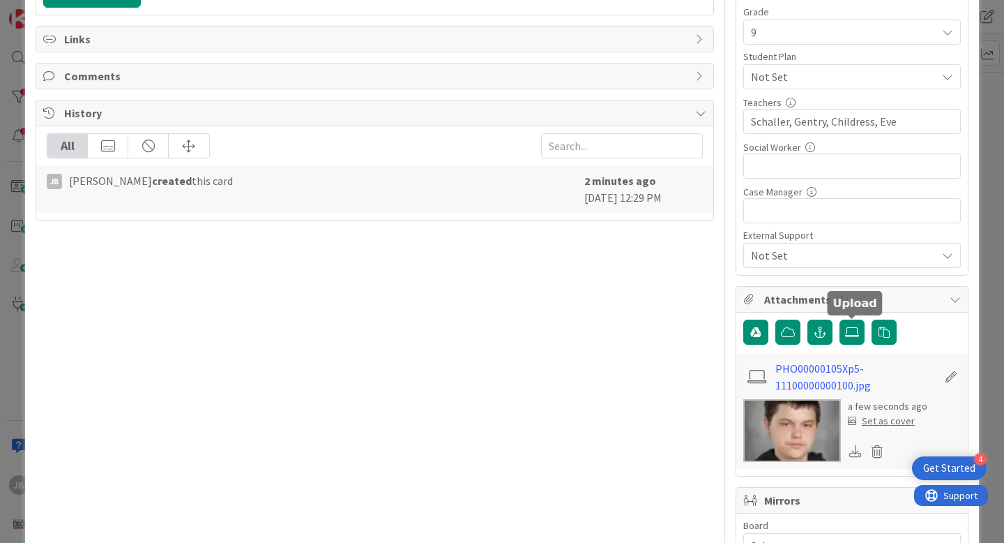
click at [893, 420] on div "Set as cover" at bounding box center [881, 421] width 67 height 15
click at [878, 421] on div "Set as cover" at bounding box center [881, 421] width 67 height 15
click at [883, 422] on div "Set as cover" at bounding box center [881, 421] width 67 height 15
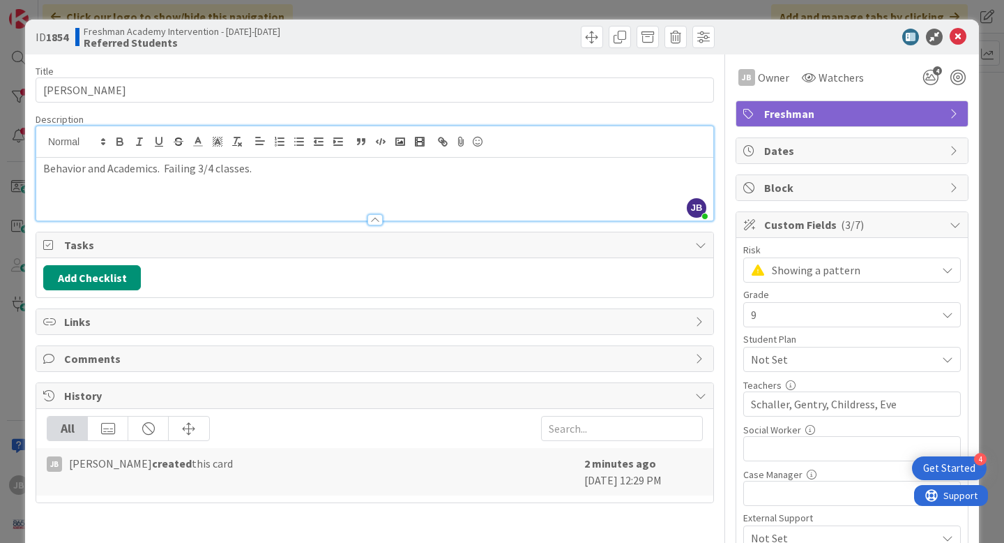
click at [703, 247] on icon at bounding box center [700, 244] width 11 height 11
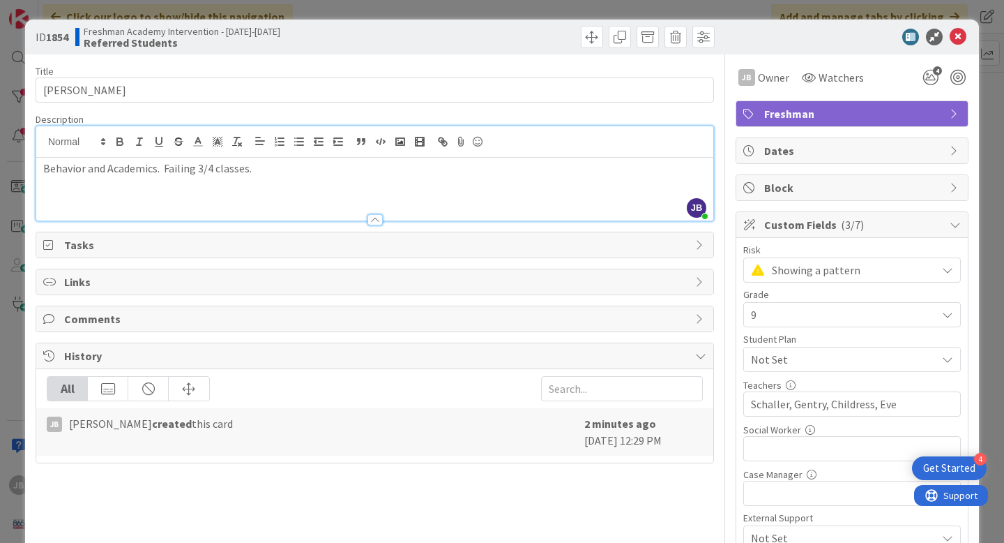
click at [703, 246] on icon at bounding box center [700, 244] width 11 height 11
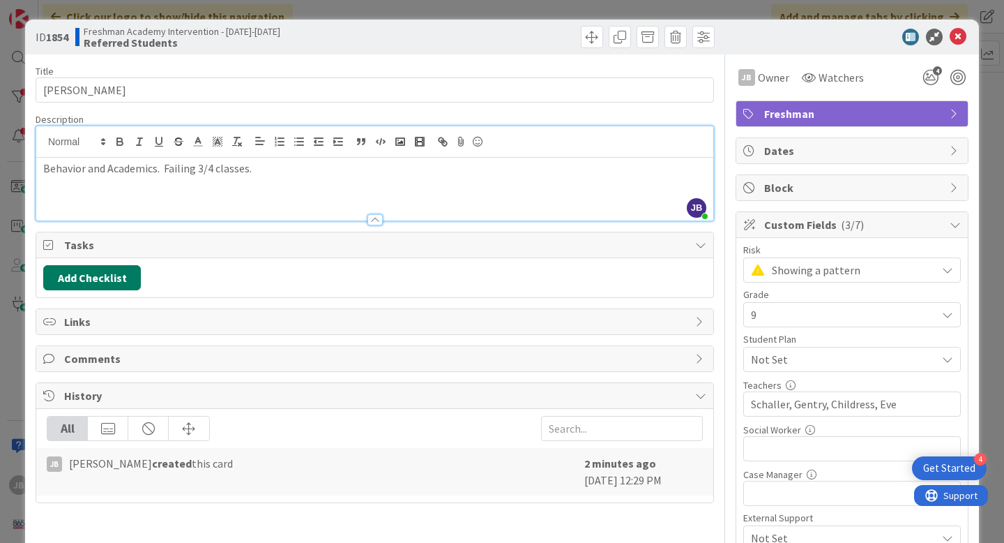
click at [120, 277] on button "Add Checklist" at bounding box center [92, 277] width 98 height 25
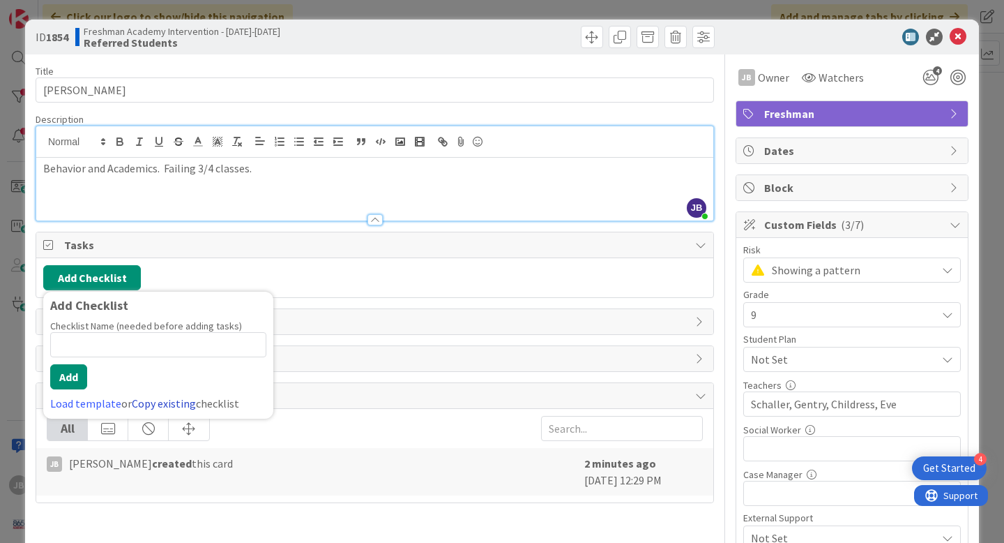
click at [152, 403] on link "Copy existing" at bounding box center [164, 403] width 64 height 14
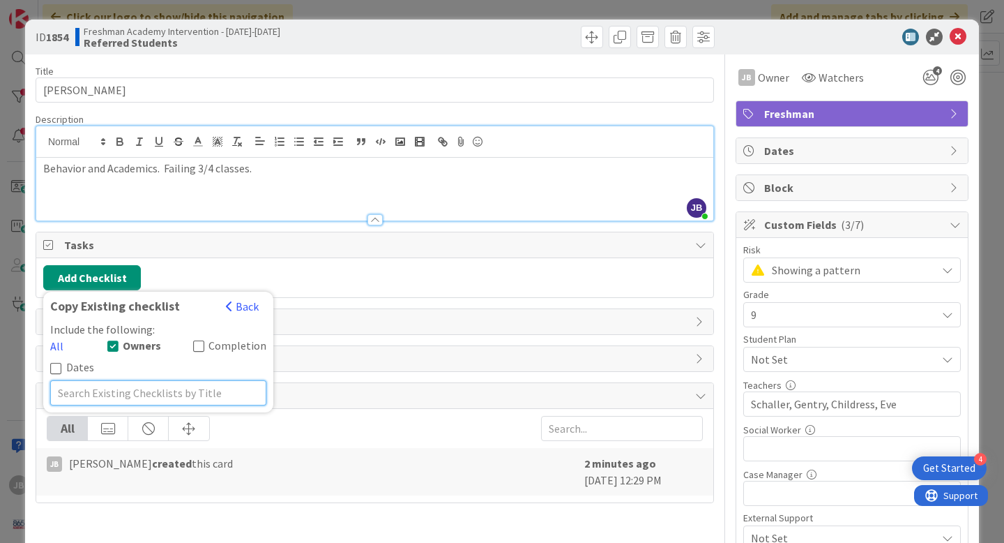
click at [220, 380] on input "text" at bounding box center [158, 392] width 216 height 25
click at [247, 307] on button "Back" at bounding box center [242, 305] width 34 height 15
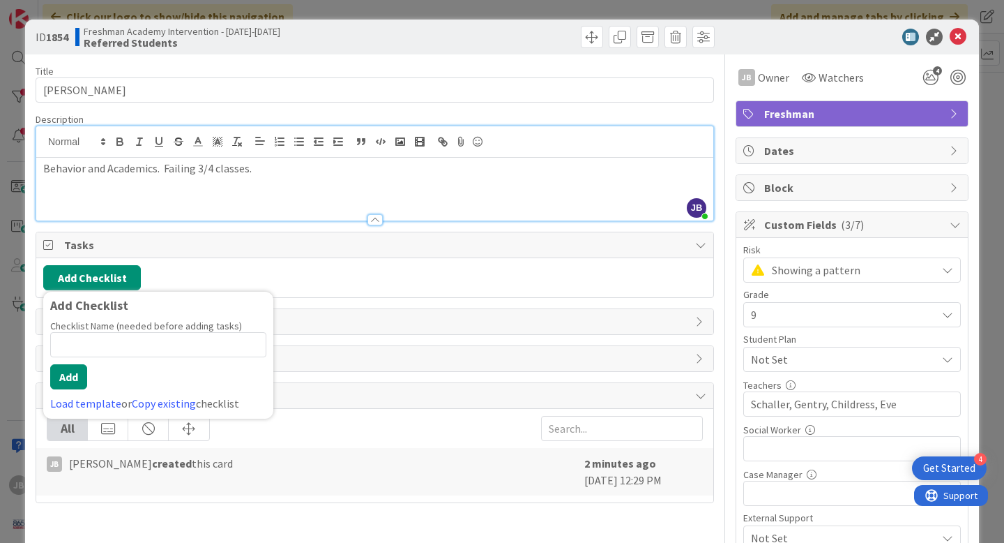
click at [324, 262] on div "Add Checklist Add Checklist Checklist Name (needed before adding tasks) 0 / 64 …" at bounding box center [374, 277] width 677 height 39
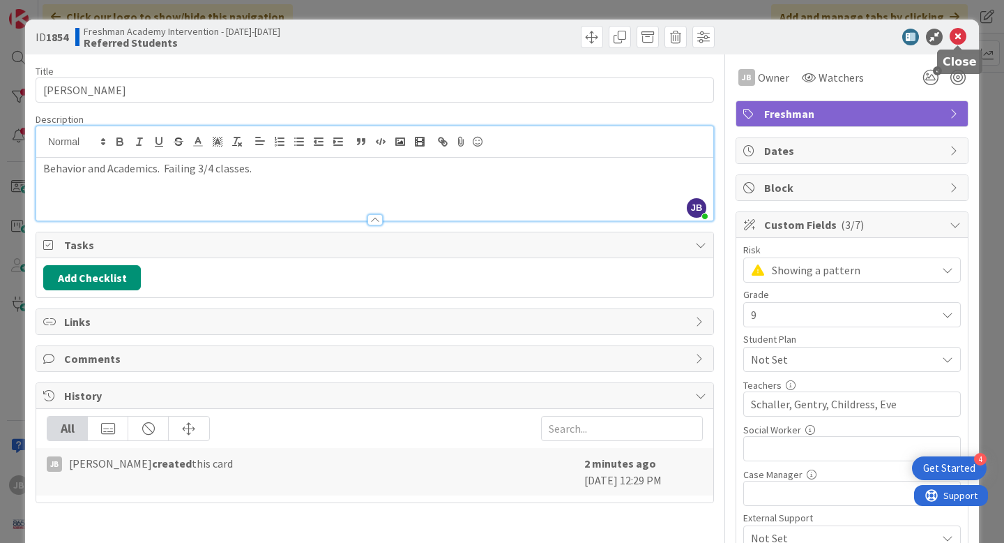
click at [957, 43] on icon at bounding box center [958, 37] width 17 height 17
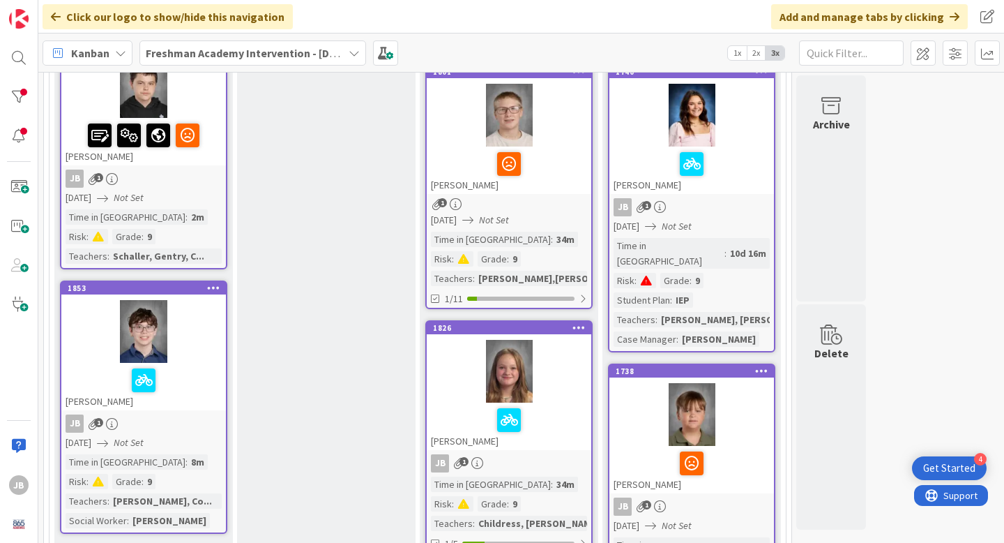
scroll to position [214, 0]
